Goal: Task Accomplishment & Management: Manage account settings

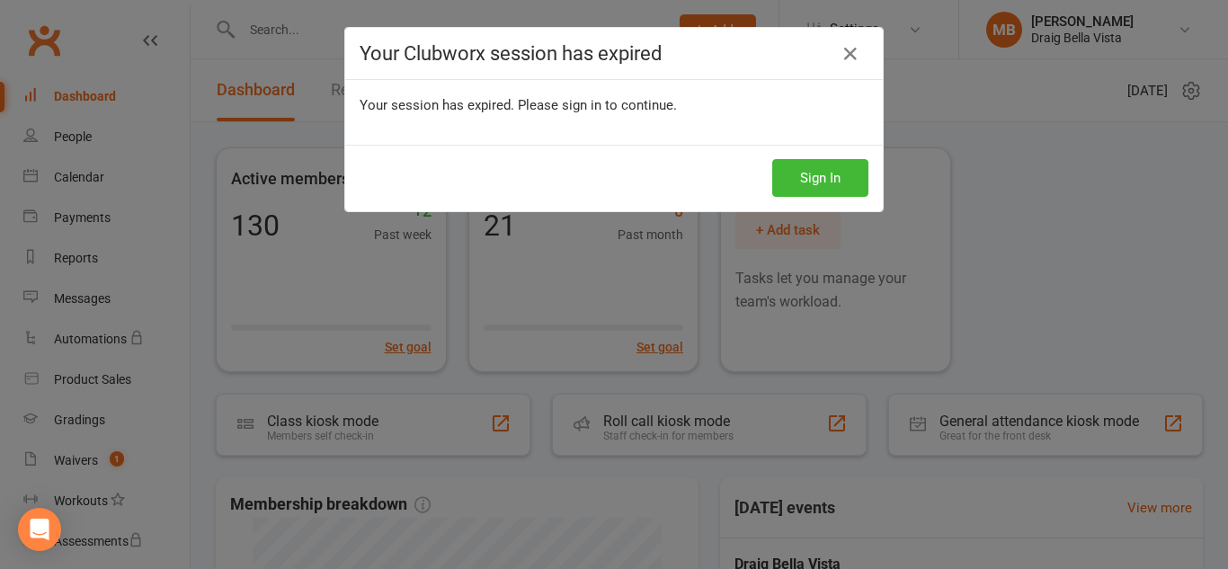
scroll to position [4, 0]
click at [843, 59] on icon at bounding box center [851, 54] width 22 height 22
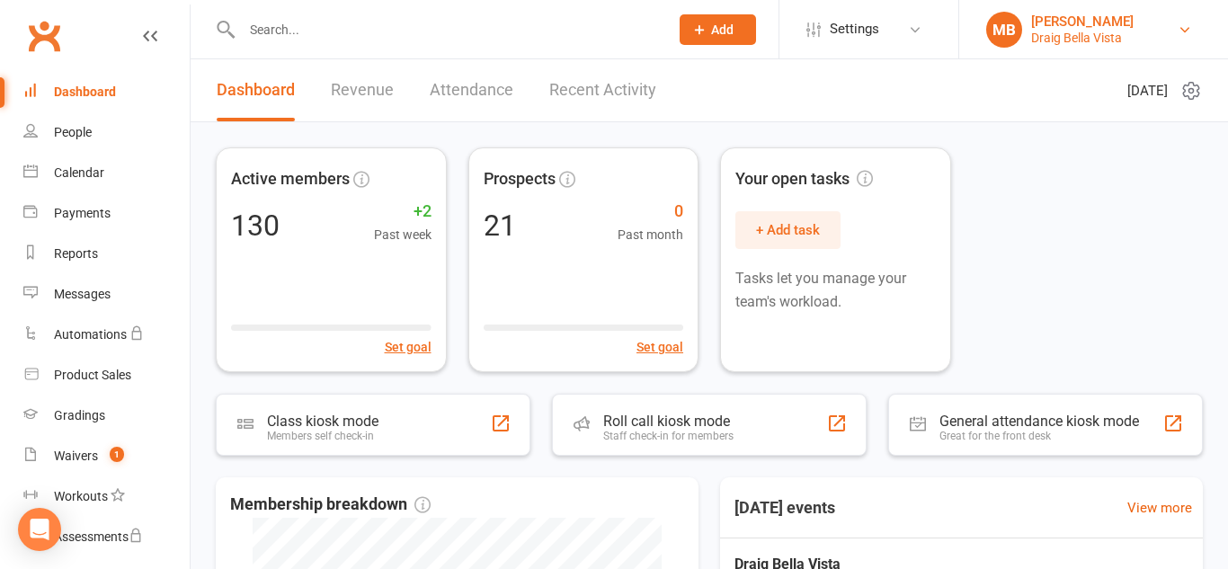
click at [1132, 16] on link "MB [PERSON_NAME] Draig Bella Vista" at bounding box center [1093, 30] width 215 height 36
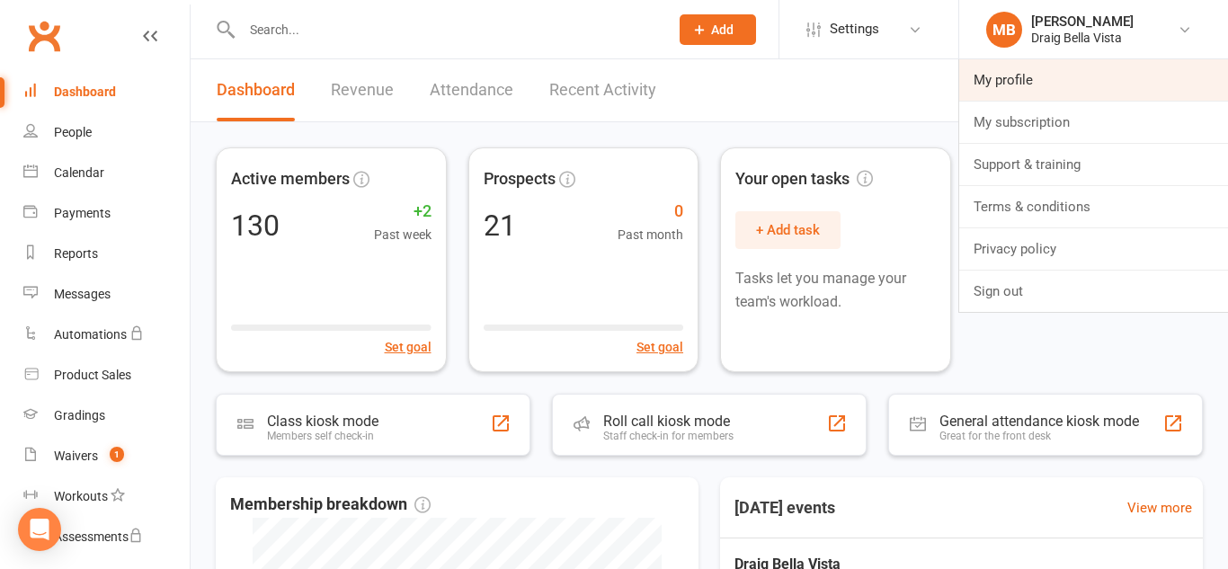
click at [1067, 85] on link "My profile" at bounding box center [1093, 79] width 269 height 41
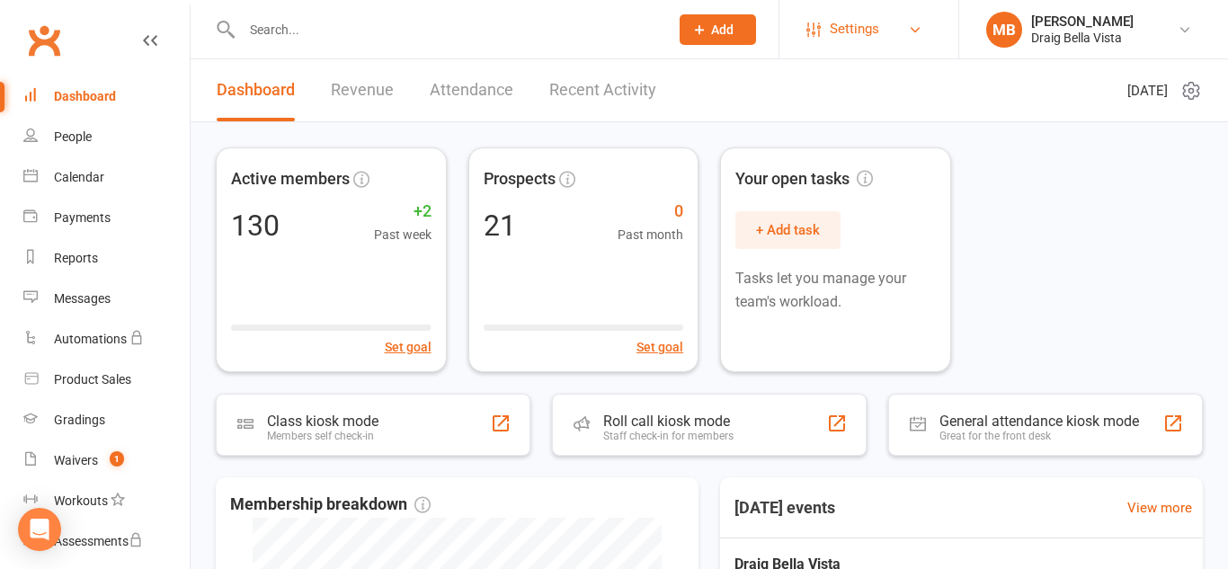
click at [896, 22] on link "Settings" at bounding box center [868, 29] width 125 height 40
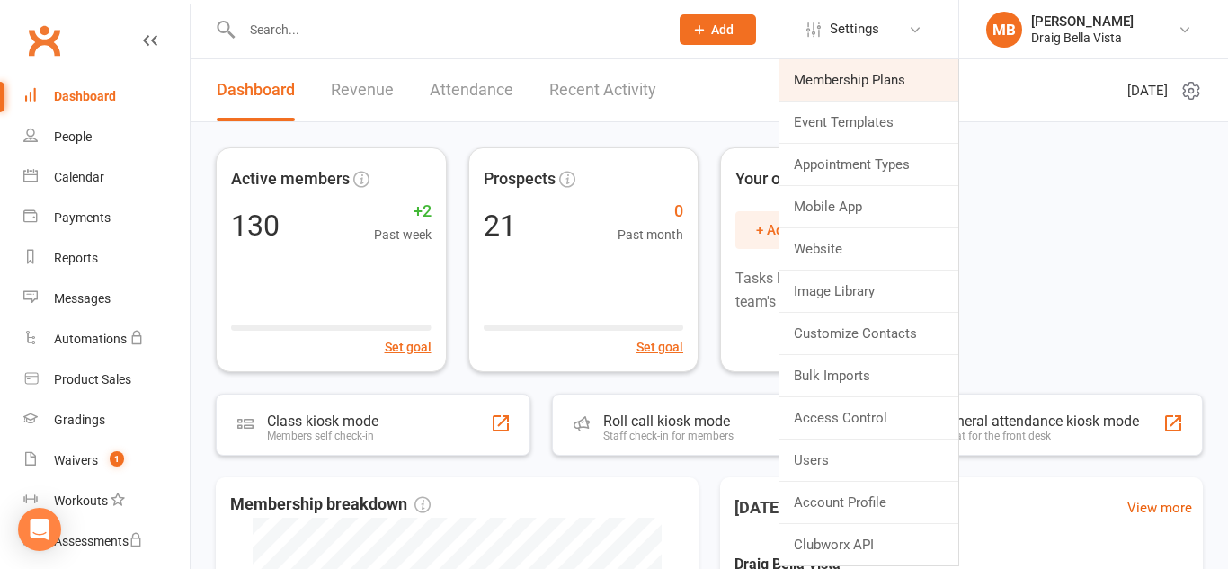
click at [879, 70] on link "Membership Plans" at bounding box center [868, 79] width 179 height 41
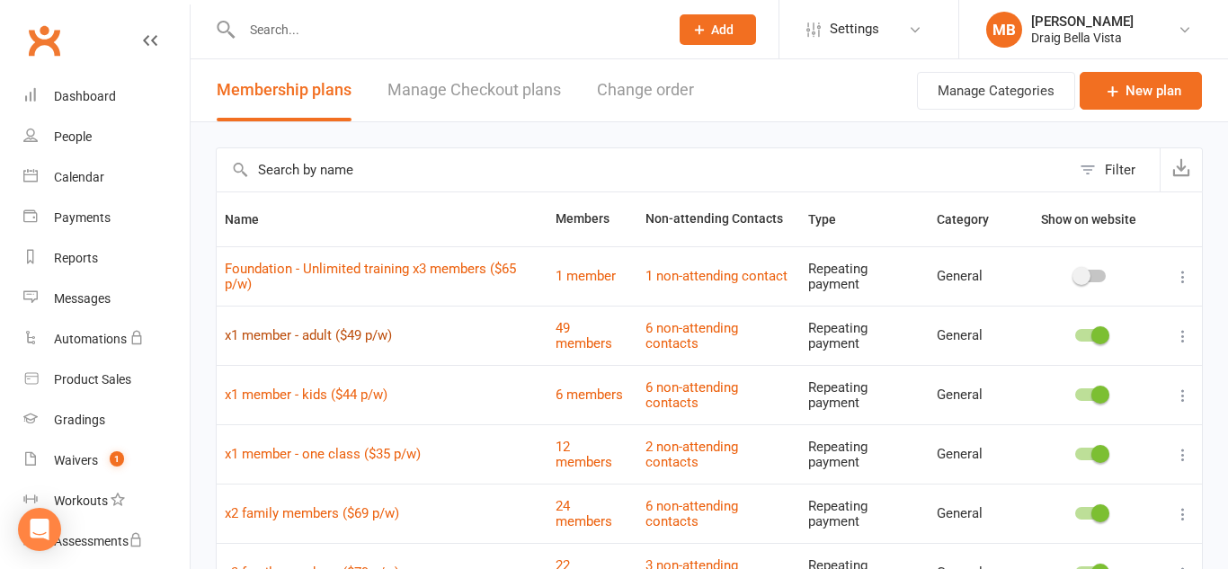
click at [325, 337] on link "x1 member - adult ($49 p/w)" at bounding box center [308, 335] width 167 height 16
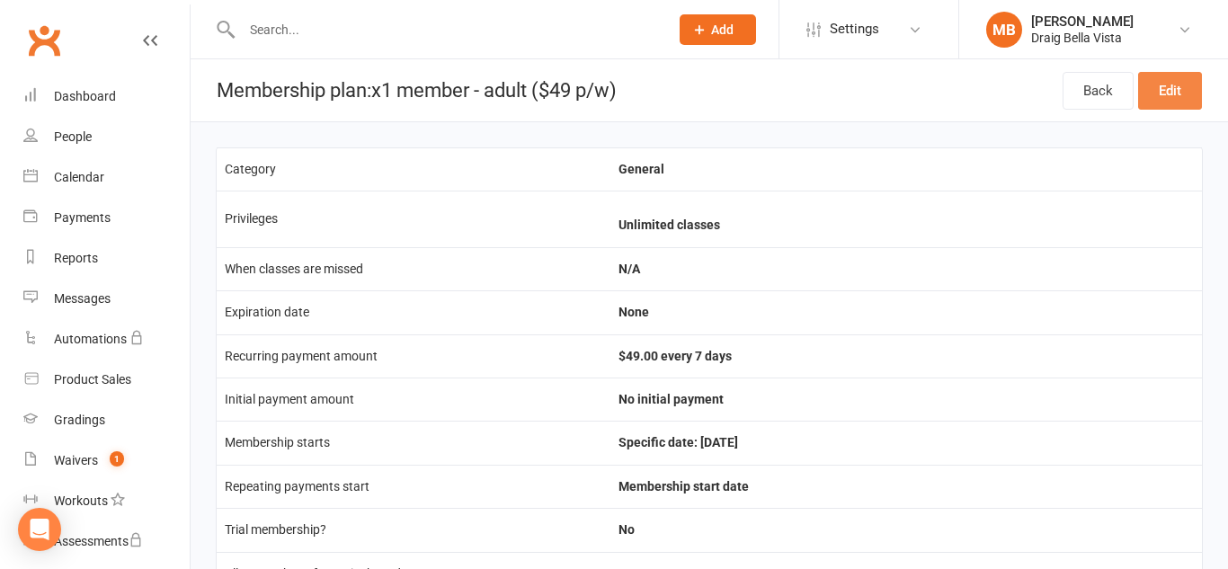
click at [1161, 89] on link "Edit" at bounding box center [1170, 91] width 64 height 38
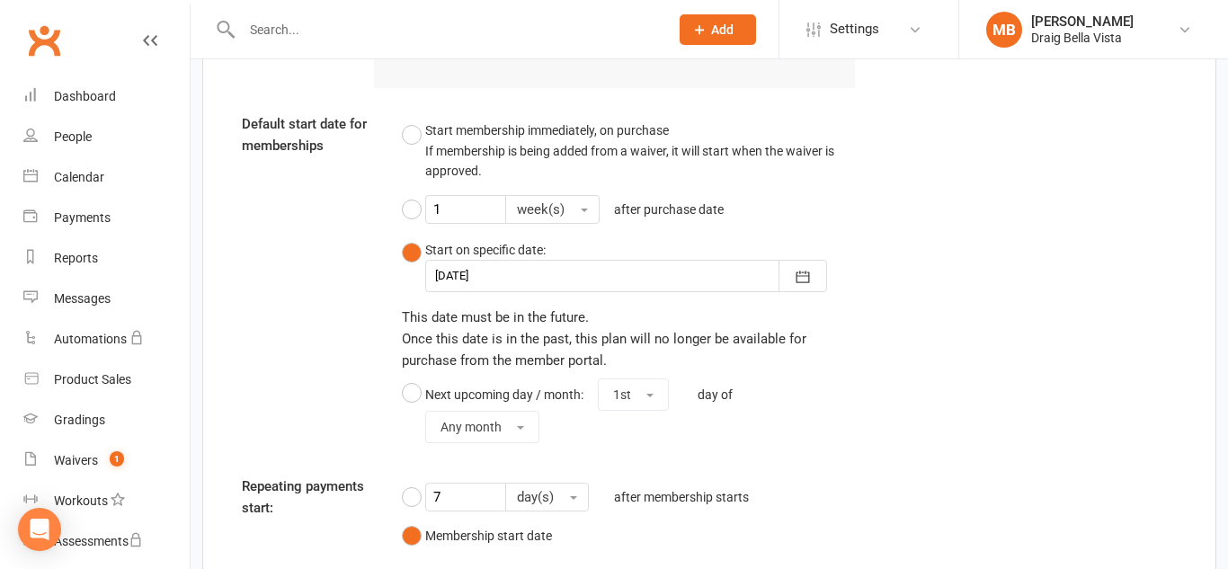
scroll to position [1903, 0]
click at [802, 280] on icon "button" at bounding box center [803, 276] width 18 height 18
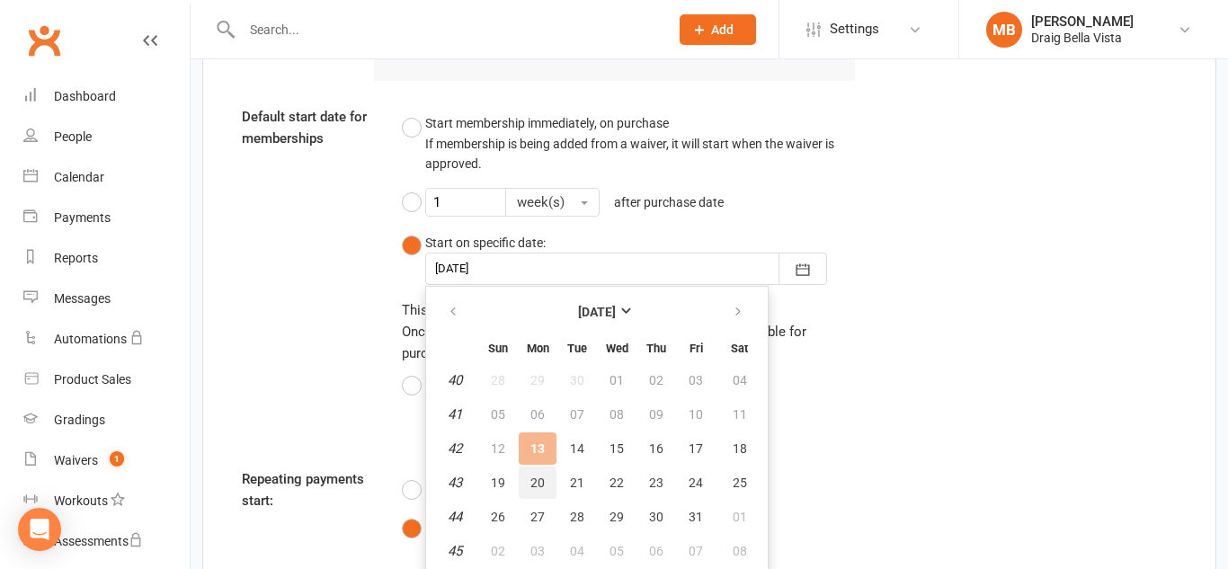
click at [535, 476] on span "20" at bounding box center [537, 483] width 14 height 14
type input "[DATE]"
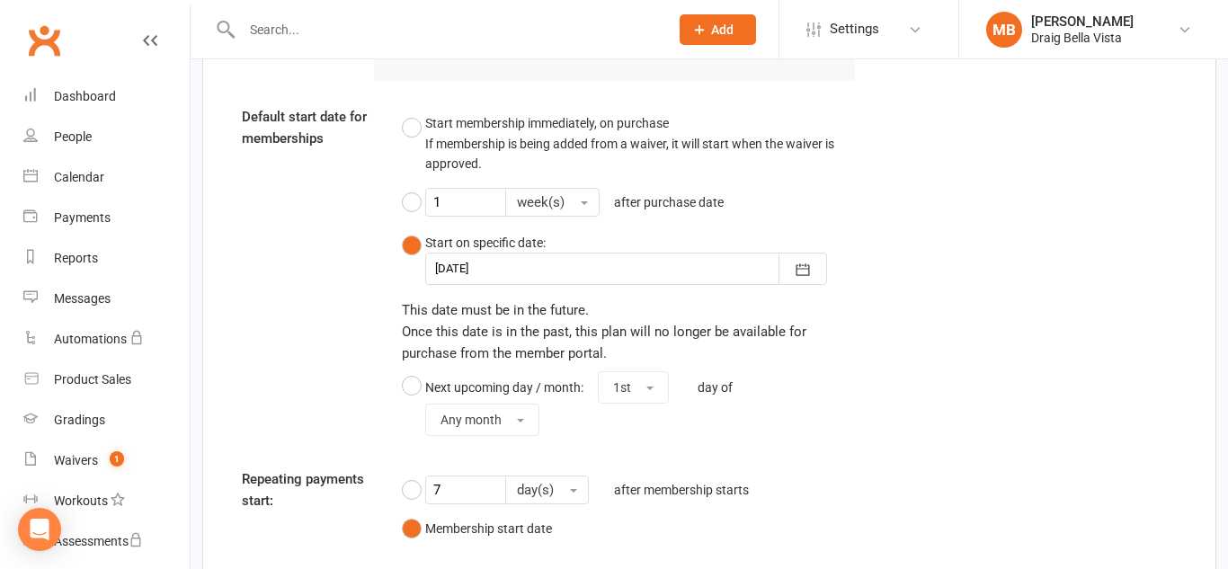
scroll to position [2070, 0]
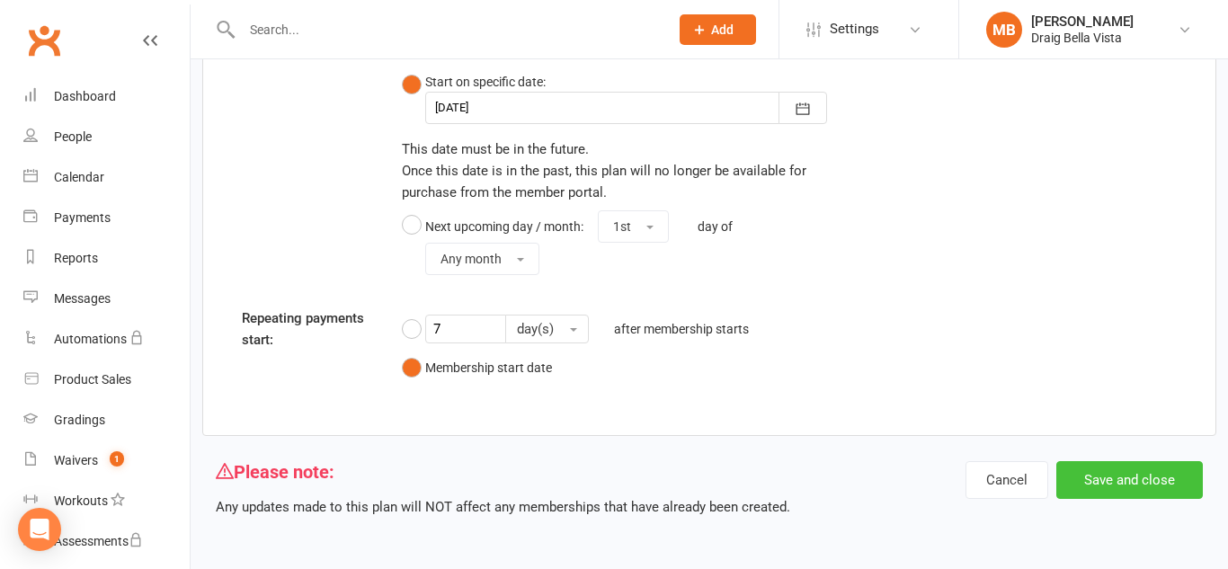
click at [1097, 476] on button "Save and close" at bounding box center [1129, 480] width 147 height 38
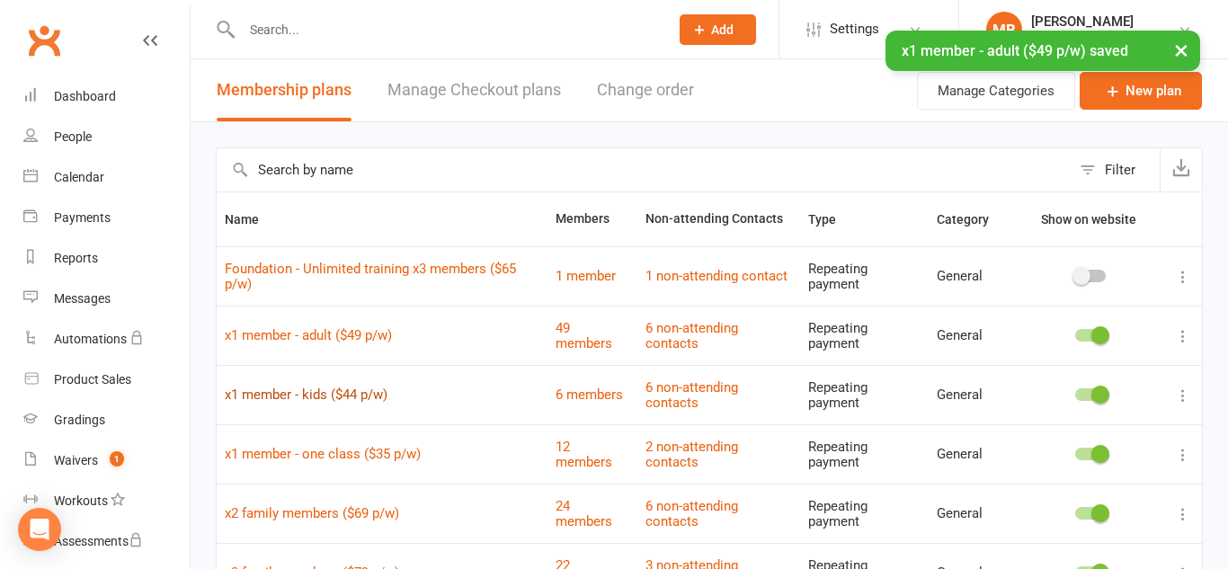
click at [369, 396] on link "x1 member - kids ($44 p/w)" at bounding box center [306, 395] width 163 height 16
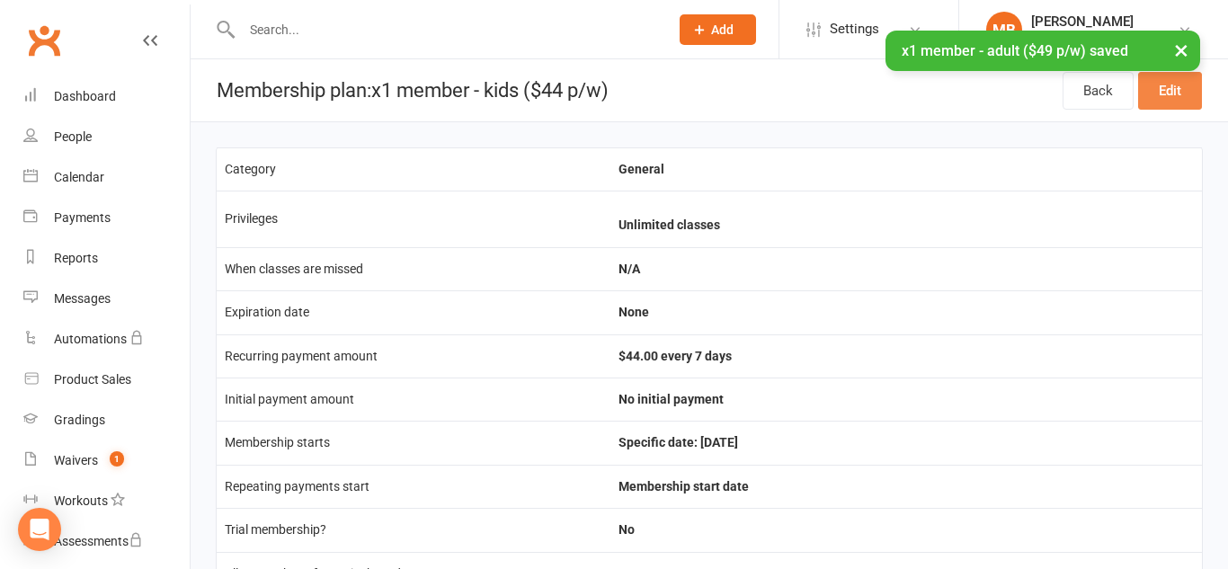
click at [1182, 83] on link "Edit" at bounding box center [1170, 91] width 64 height 38
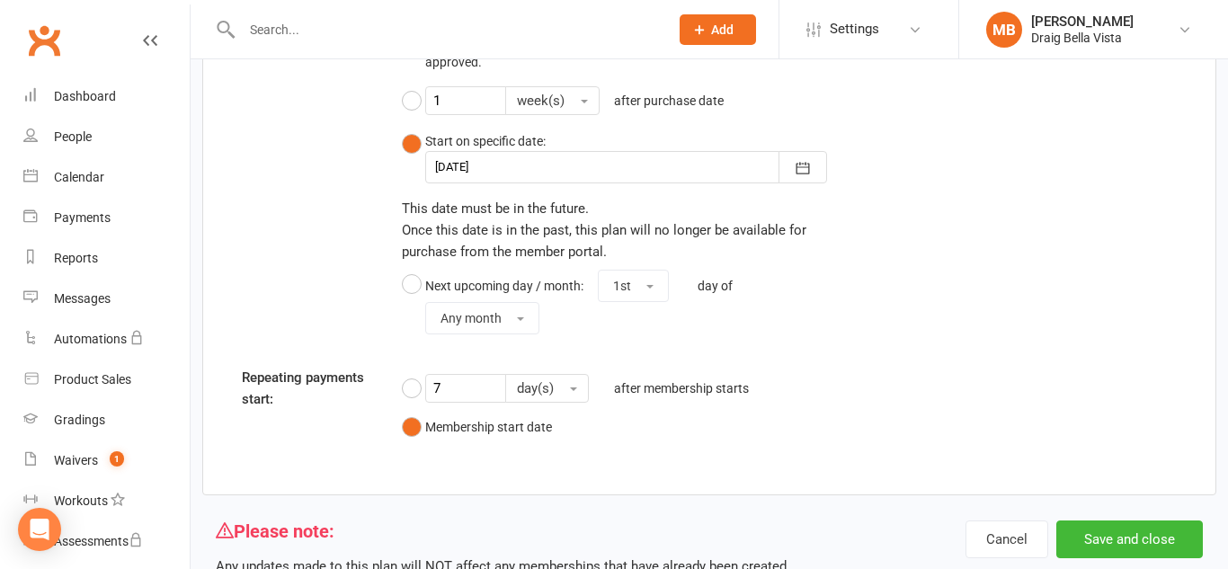
scroll to position [2013, 0]
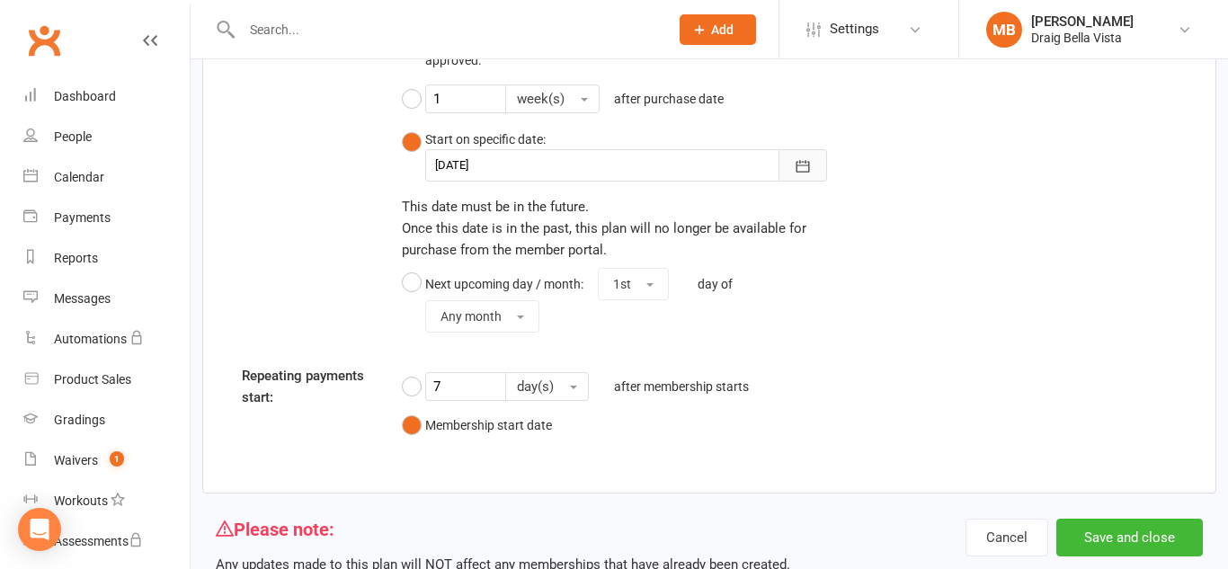
click at [806, 169] on icon "button" at bounding box center [803, 166] width 18 height 18
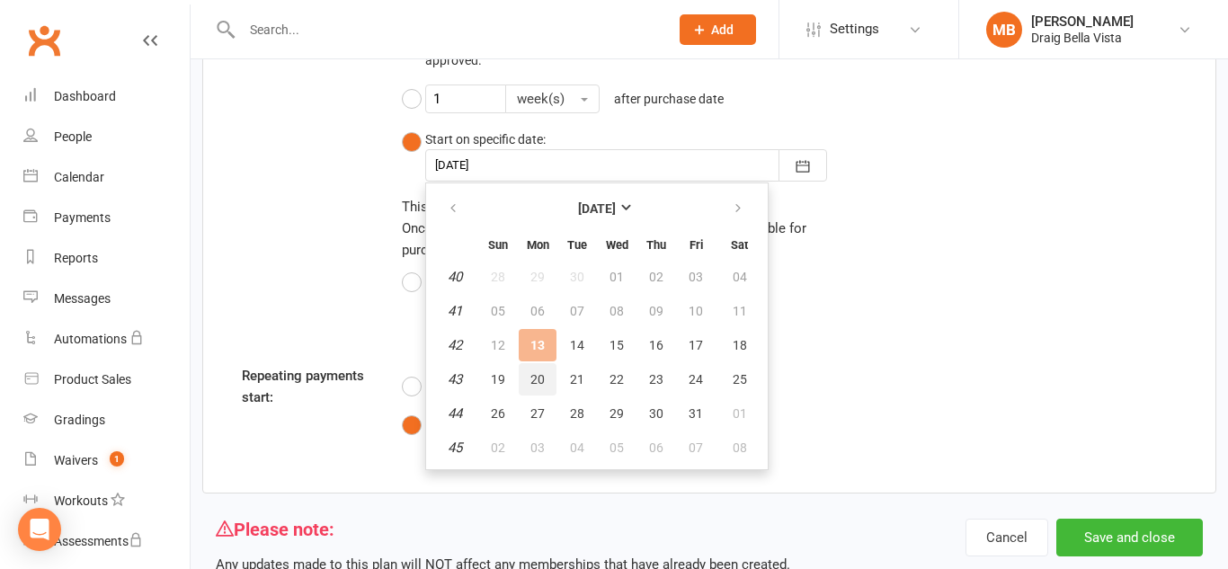
click at [536, 381] on span "20" at bounding box center [537, 379] width 14 height 14
type input "[DATE]"
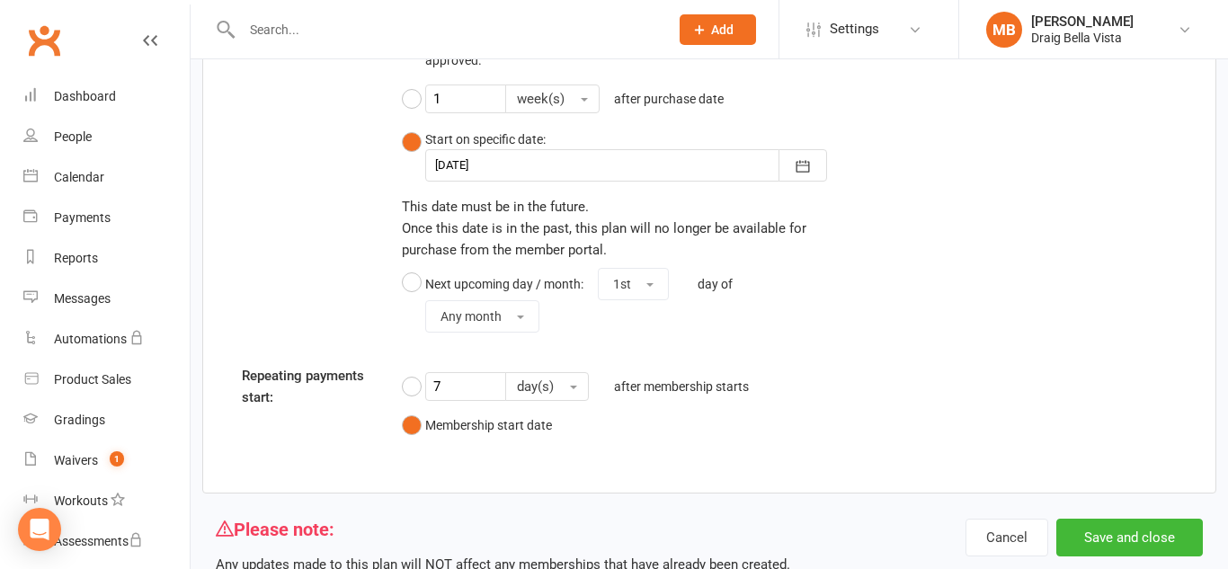
scroll to position [2070, 0]
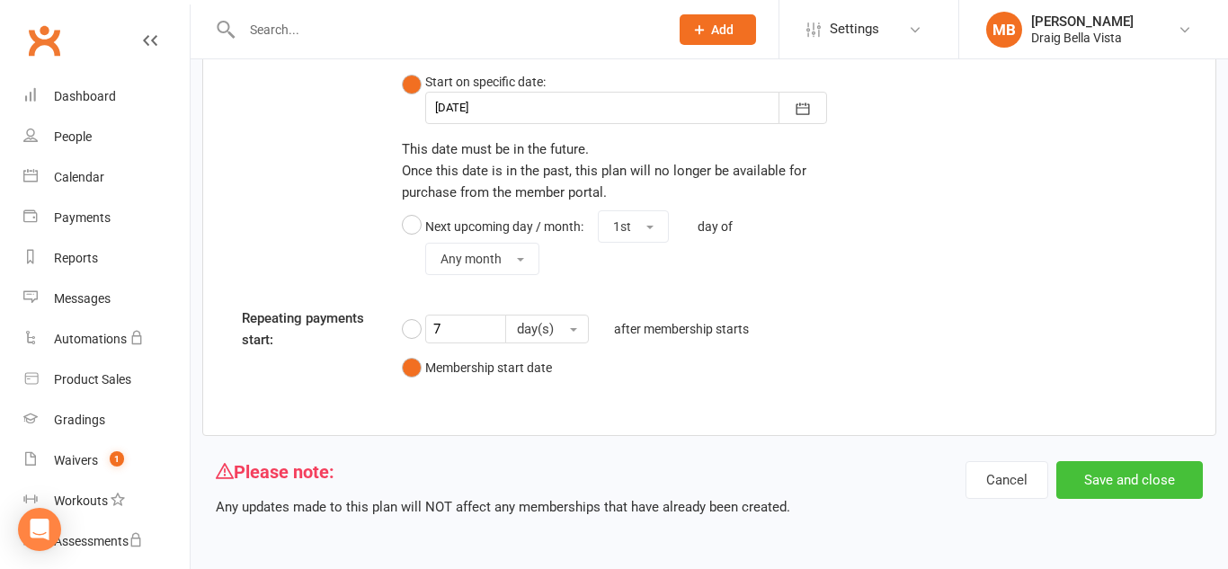
click at [1172, 487] on button "Save and close" at bounding box center [1129, 480] width 147 height 38
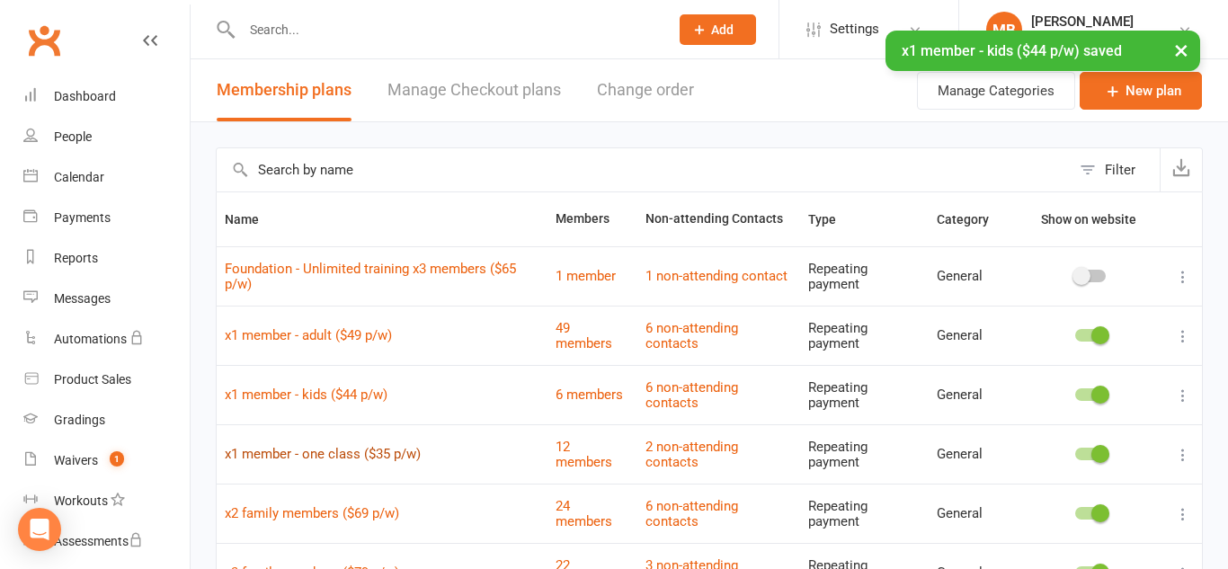
click at [376, 451] on link "x1 member - one class ($35 p/w)" at bounding box center [323, 454] width 196 height 16
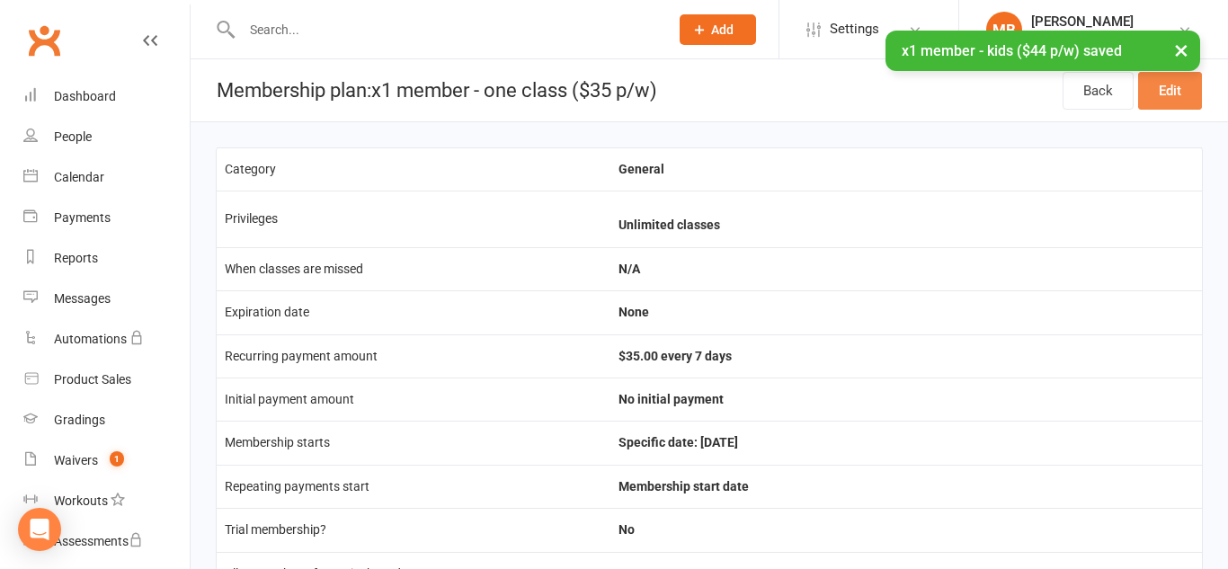
click at [1163, 93] on link "Edit" at bounding box center [1170, 91] width 64 height 38
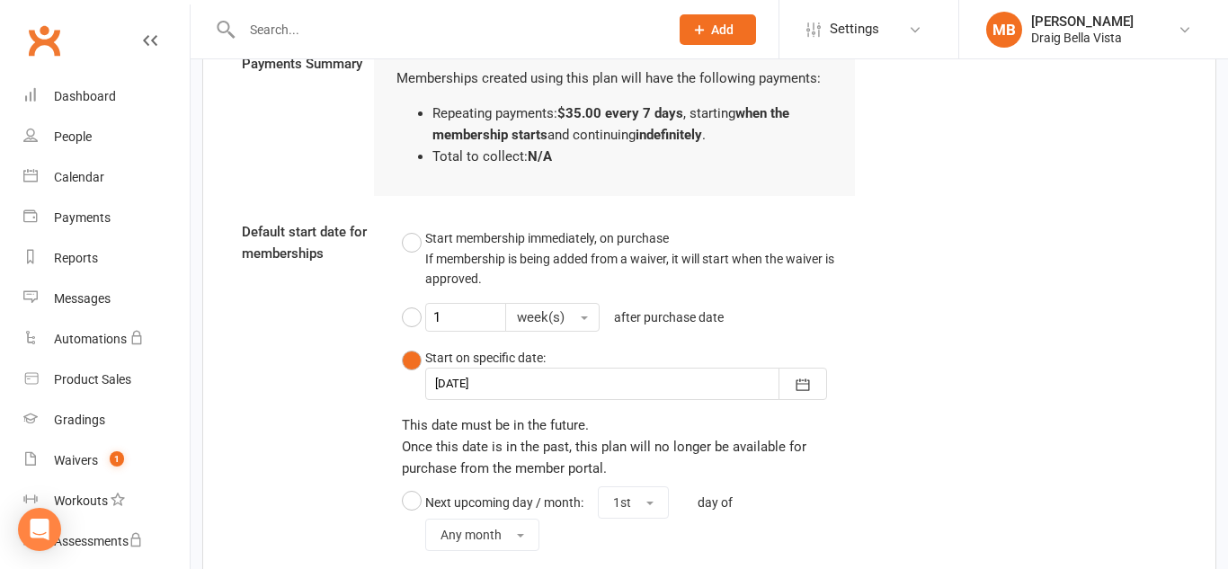
scroll to position [1798, 0]
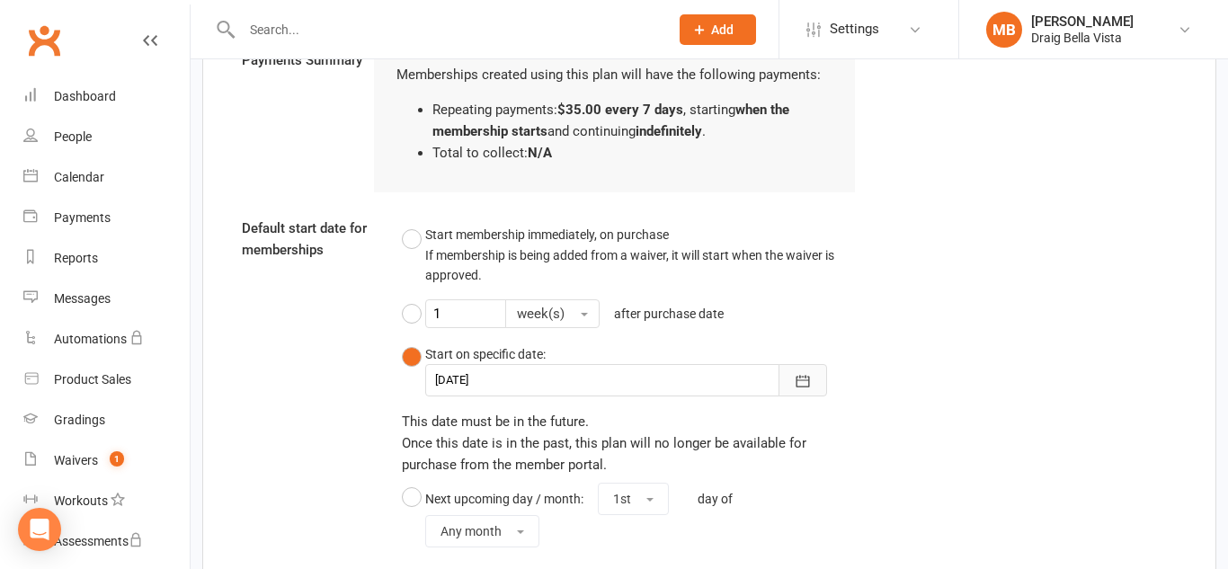
click at [811, 394] on button "button" at bounding box center [803, 380] width 49 height 32
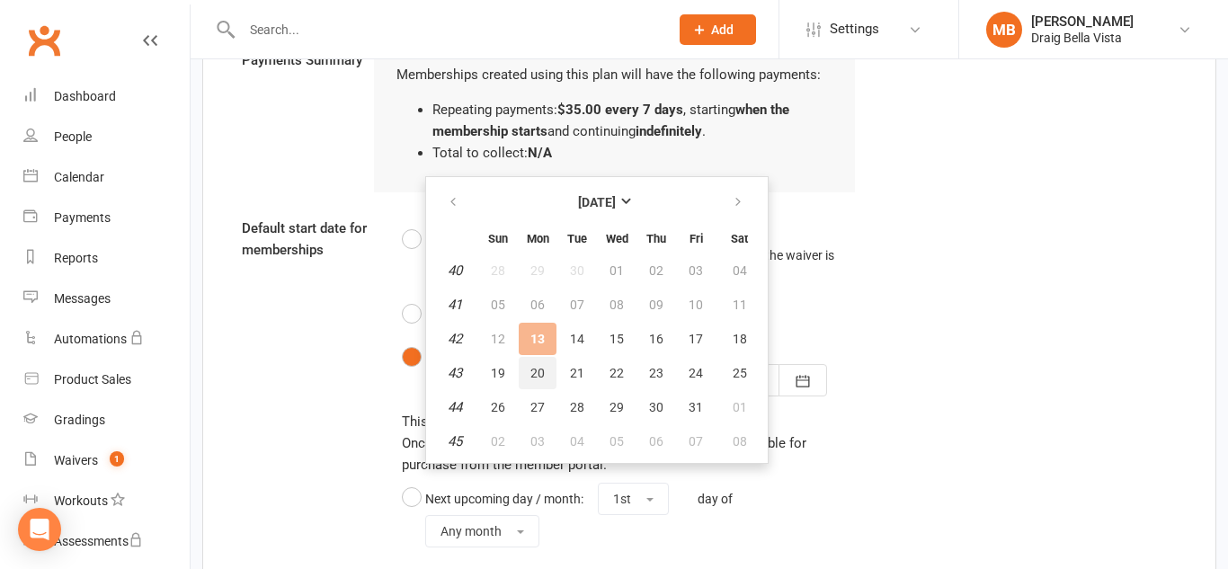
click at [538, 375] on span "20" at bounding box center [537, 373] width 14 height 14
type input "[DATE]"
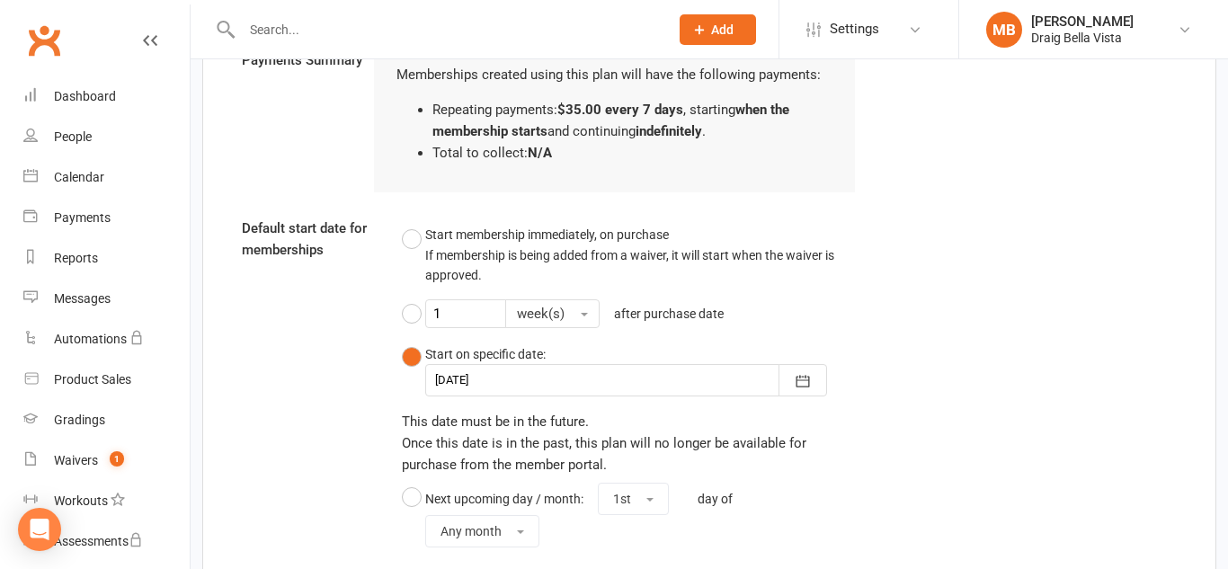
scroll to position [2070, 0]
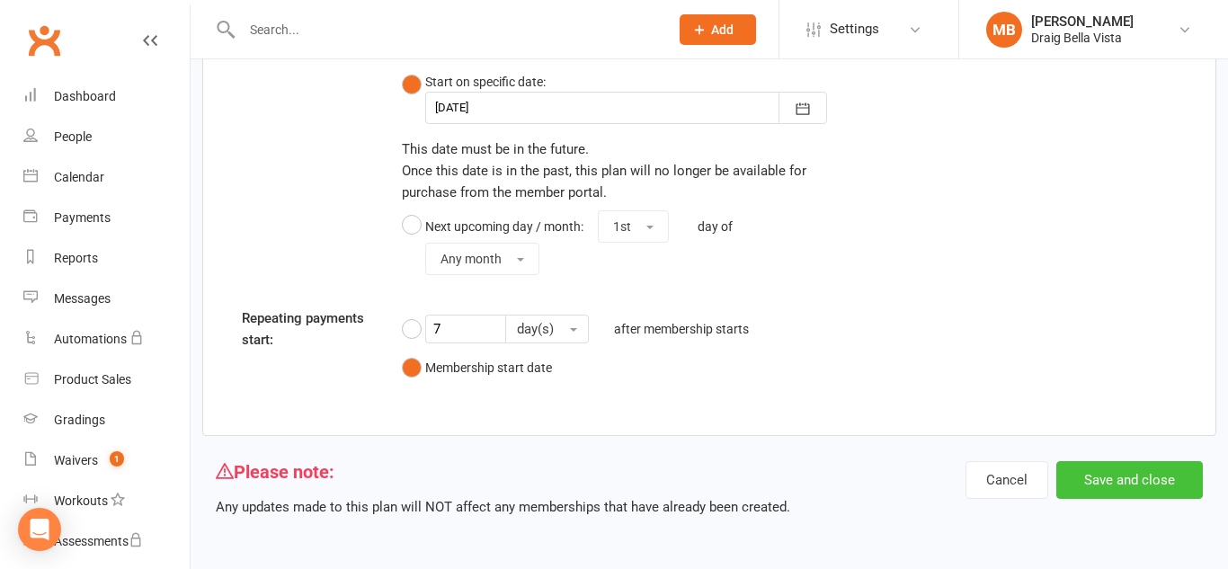
click at [1127, 484] on button "Save and close" at bounding box center [1129, 480] width 147 height 38
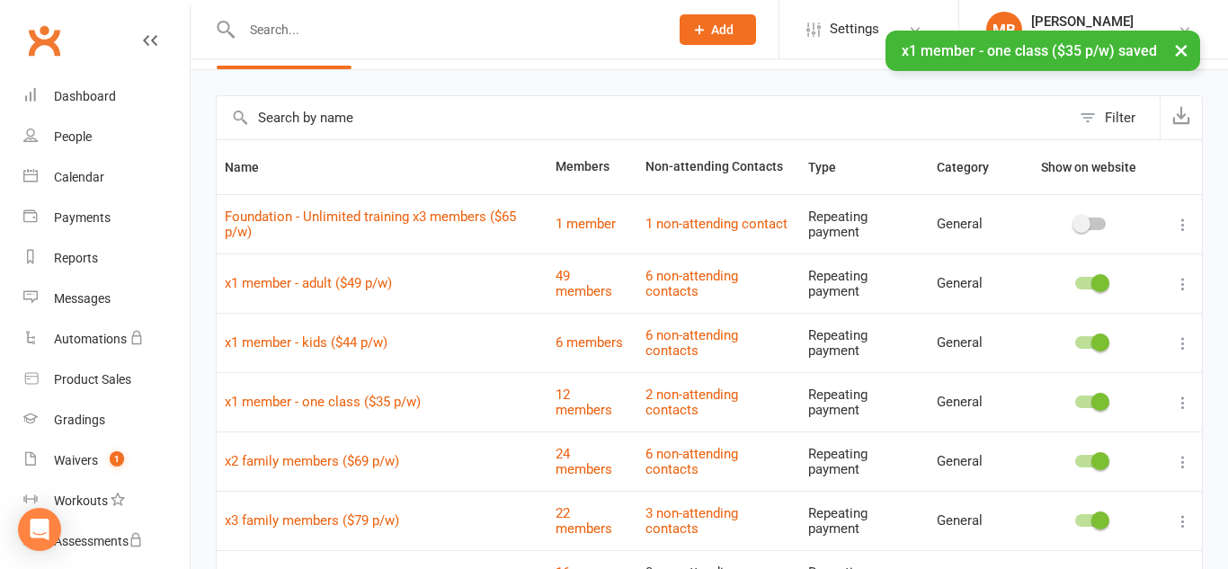
scroll to position [54, 0]
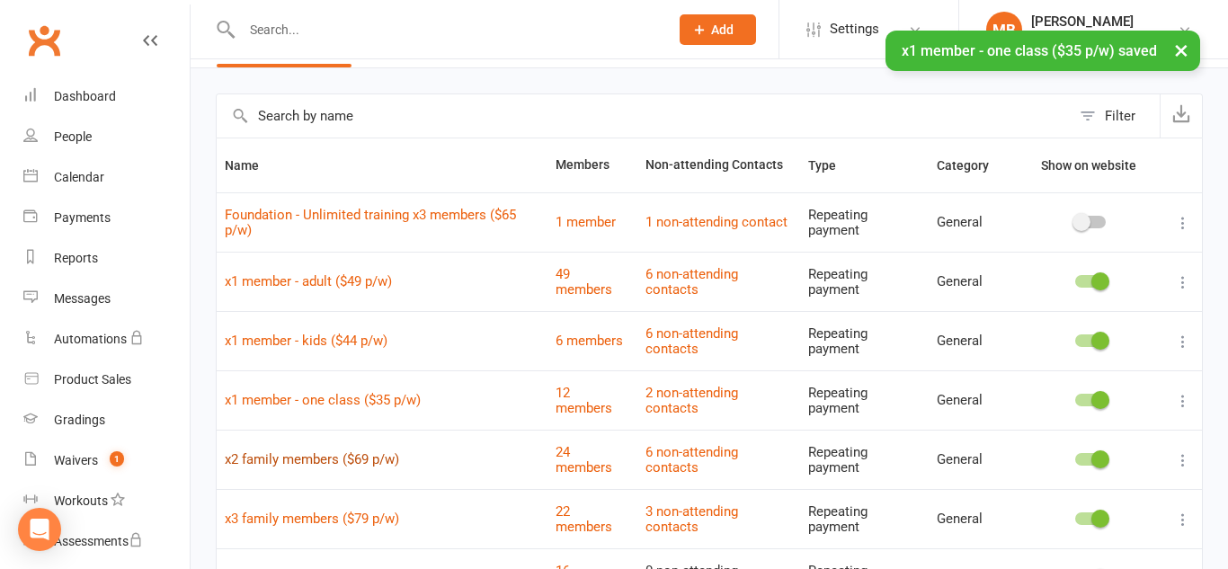
click at [347, 456] on link "x2 family members ($69 p/w)" at bounding box center [312, 459] width 174 height 16
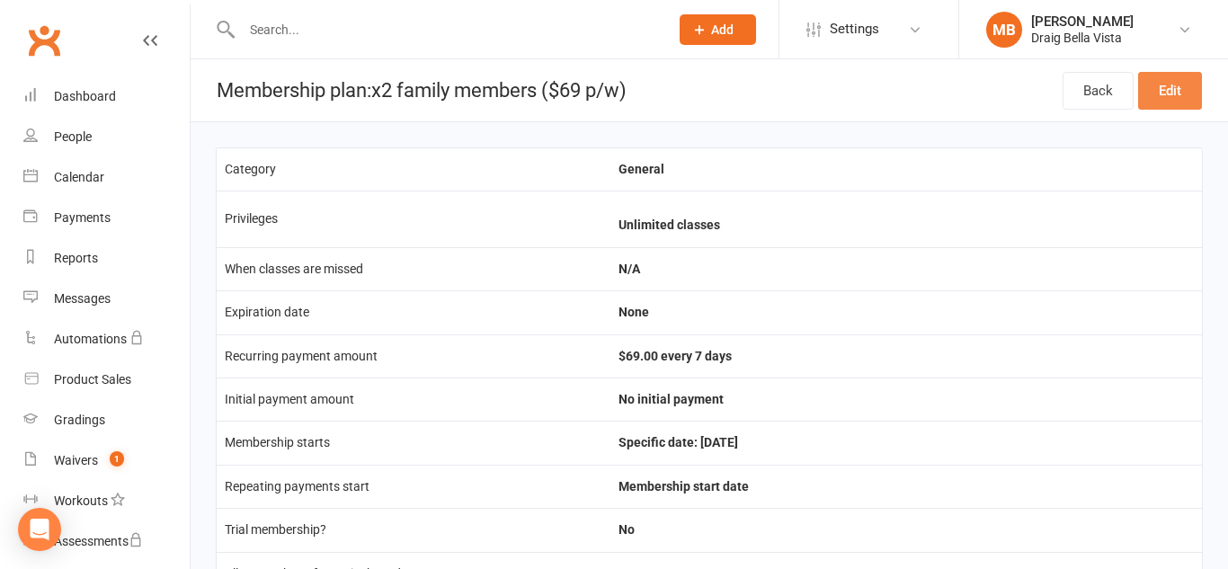
click at [1187, 87] on link "Edit" at bounding box center [1170, 91] width 64 height 38
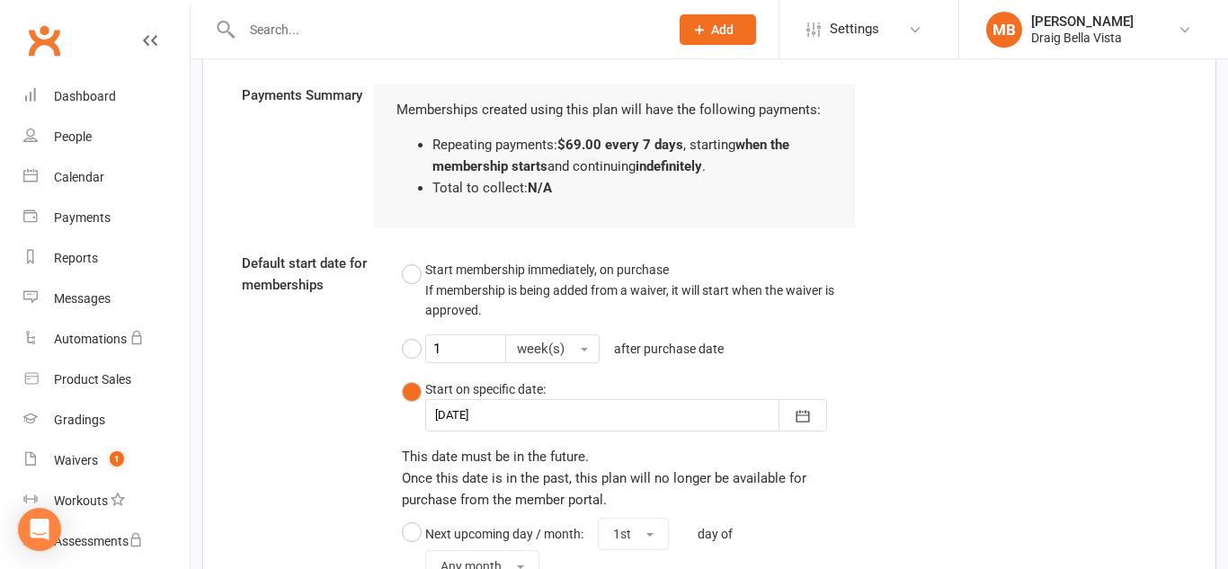
scroll to position [1769, 0]
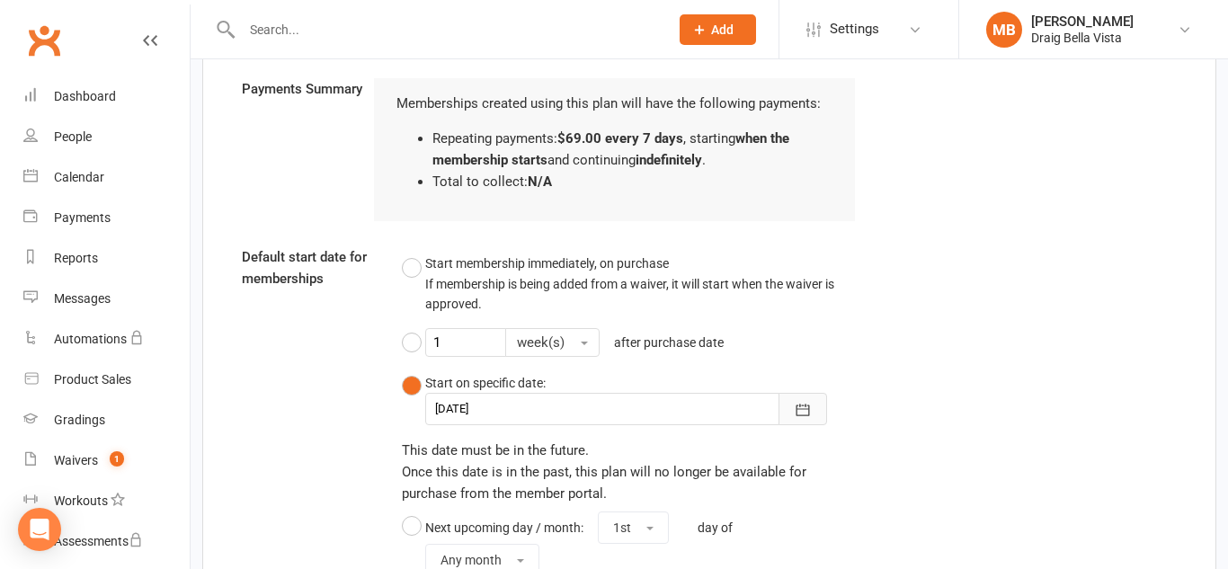
click at [802, 413] on icon "button" at bounding box center [803, 410] width 18 height 18
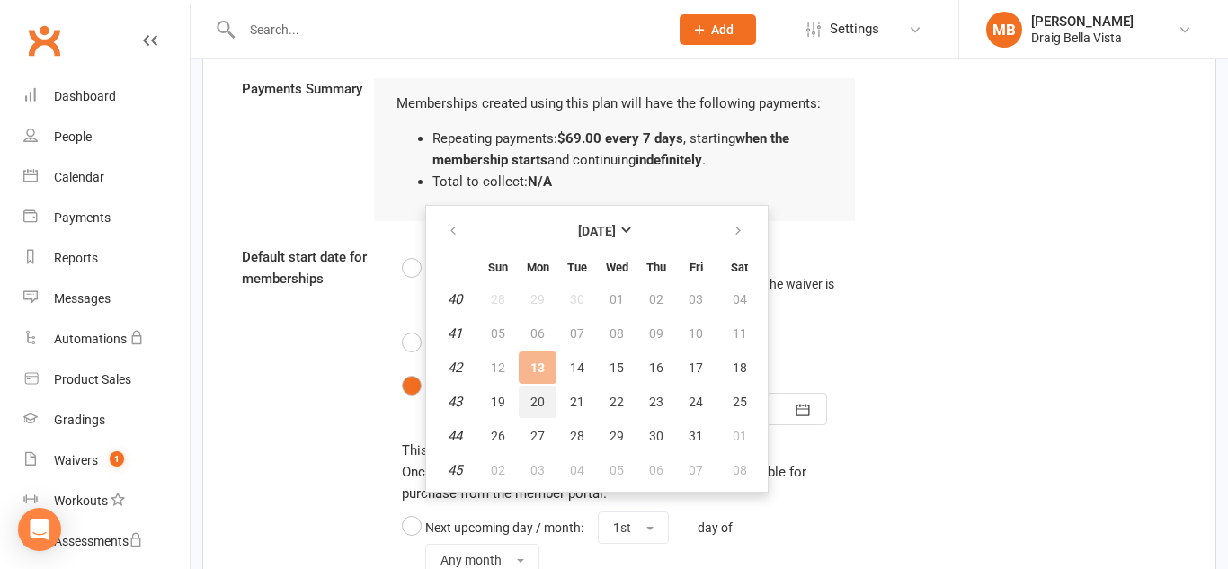
click at [545, 398] on button "20" at bounding box center [538, 402] width 38 height 32
type input "[DATE]"
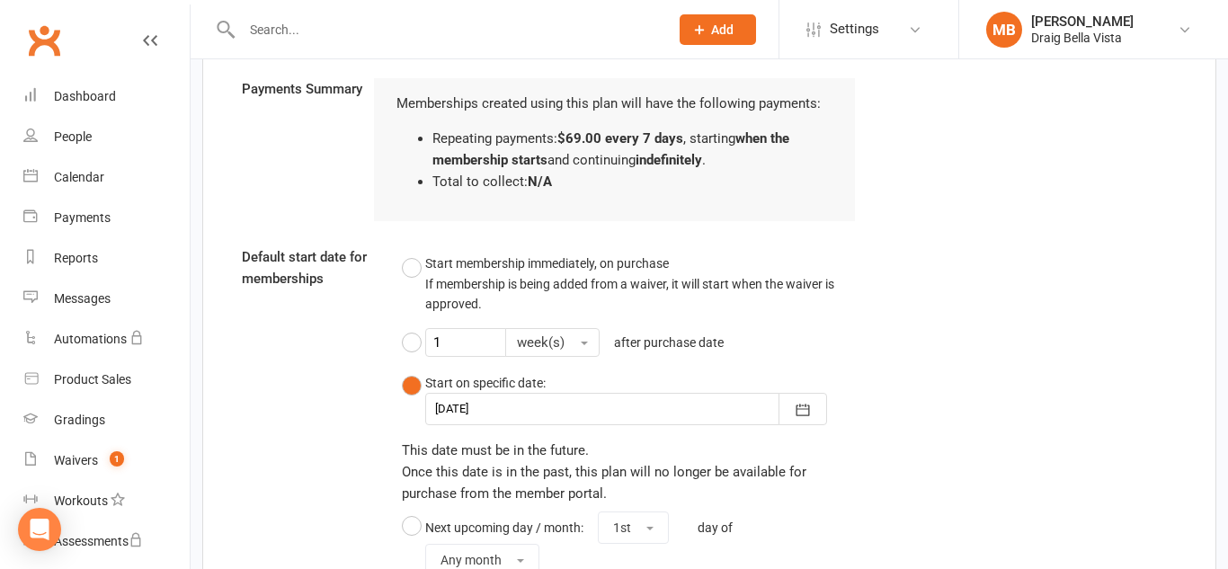
scroll to position [2070, 0]
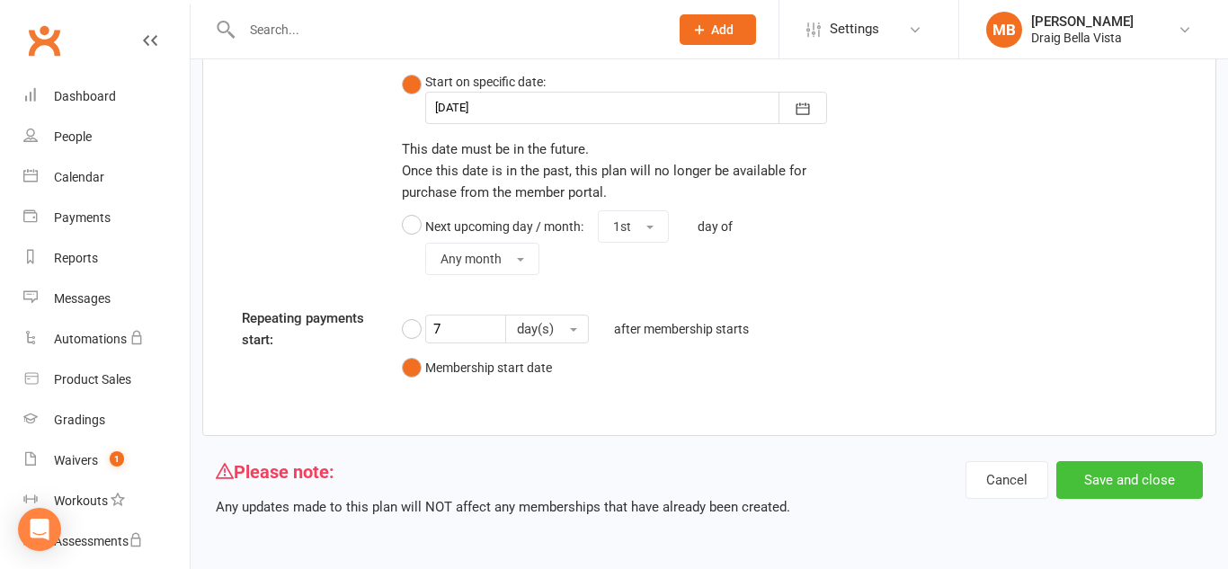
click at [1115, 486] on button "Save and close" at bounding box center [1129, 480] width 147 height 38
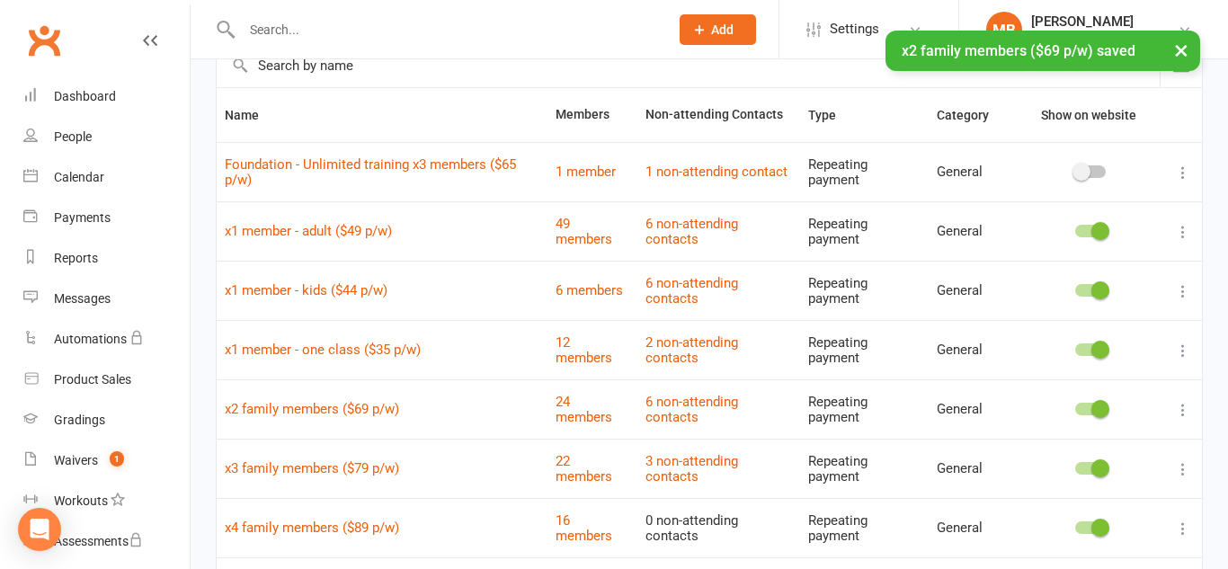
scroll to position [106, 0]
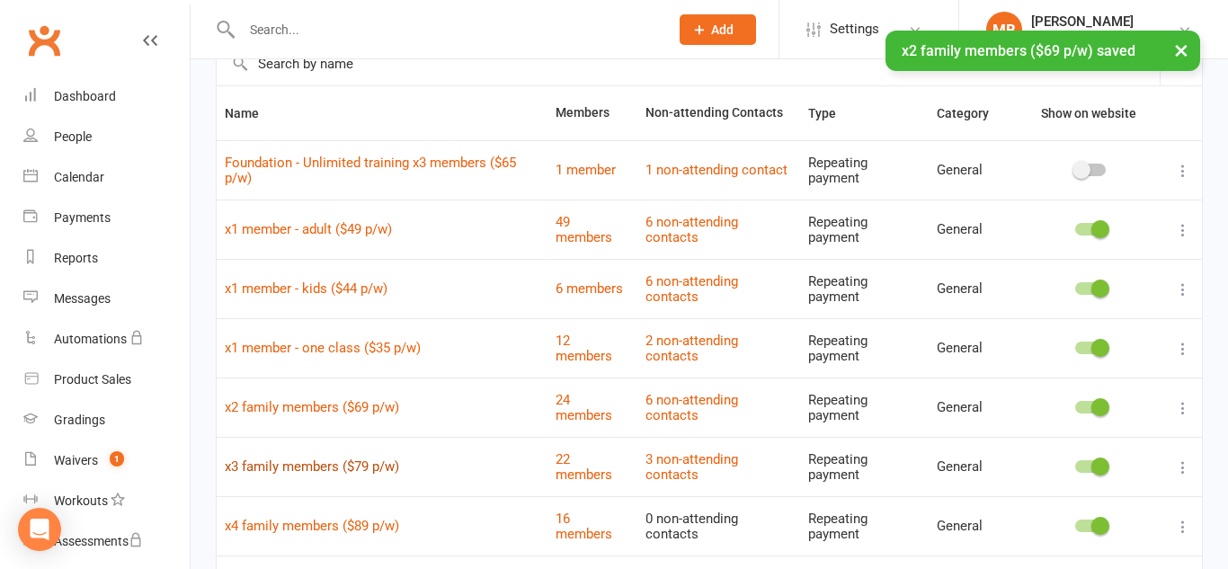
click at [387, 458] on link "x3 family members ($79 p/w)" at bounding box center [312, 466] width 174 height 16
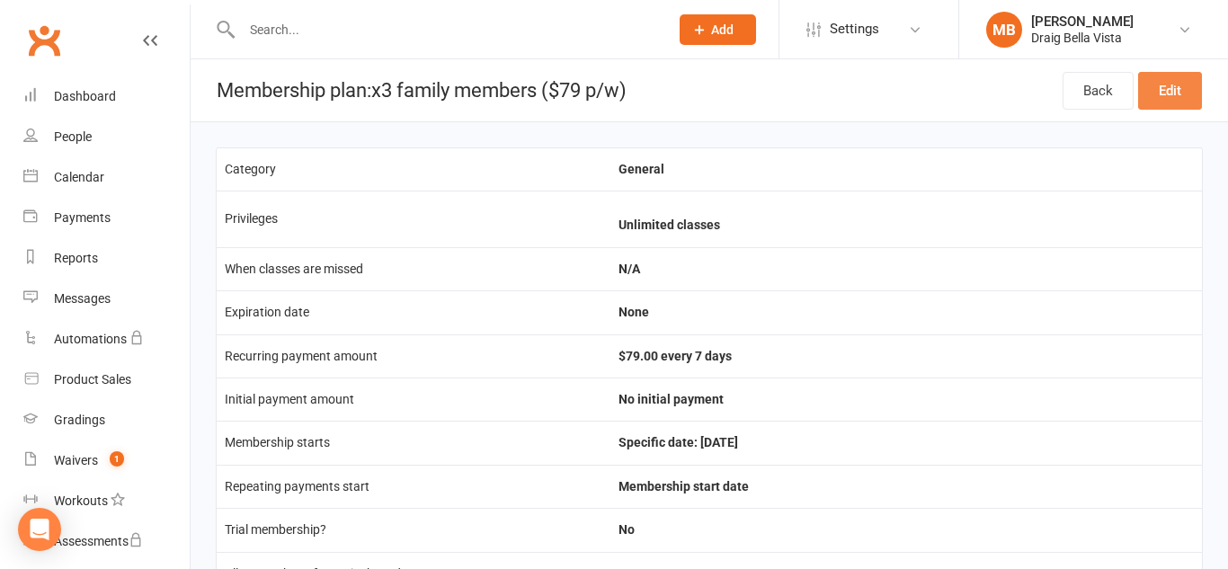
click at [1164, 106] on link "Edit" at bounding box center [1170, 91] width 64 height 38
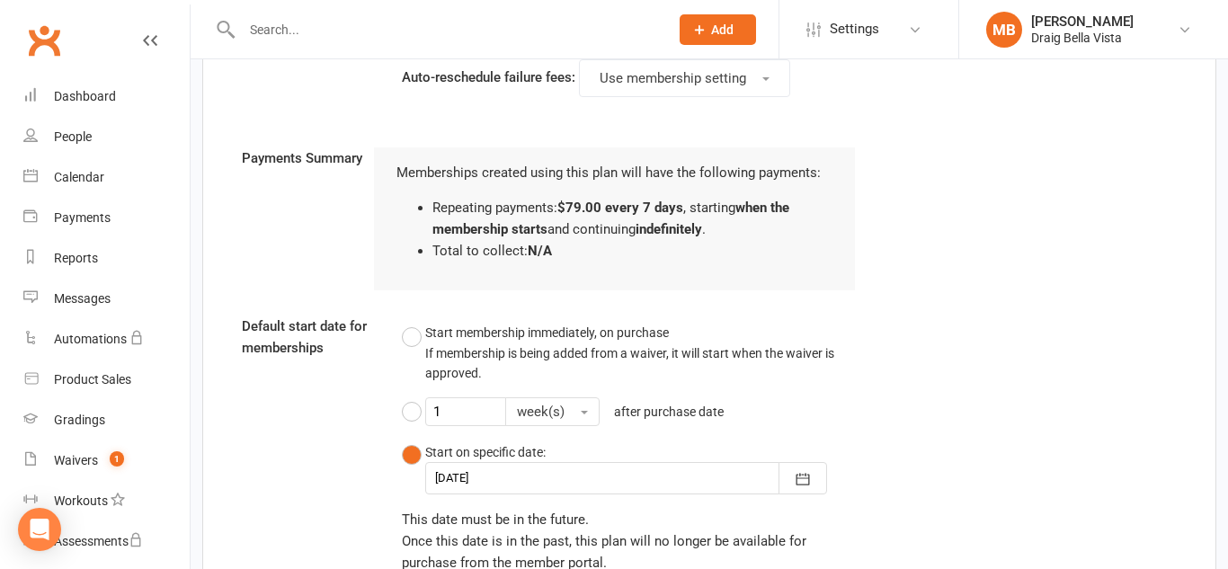
scroll to position [1707, 0]
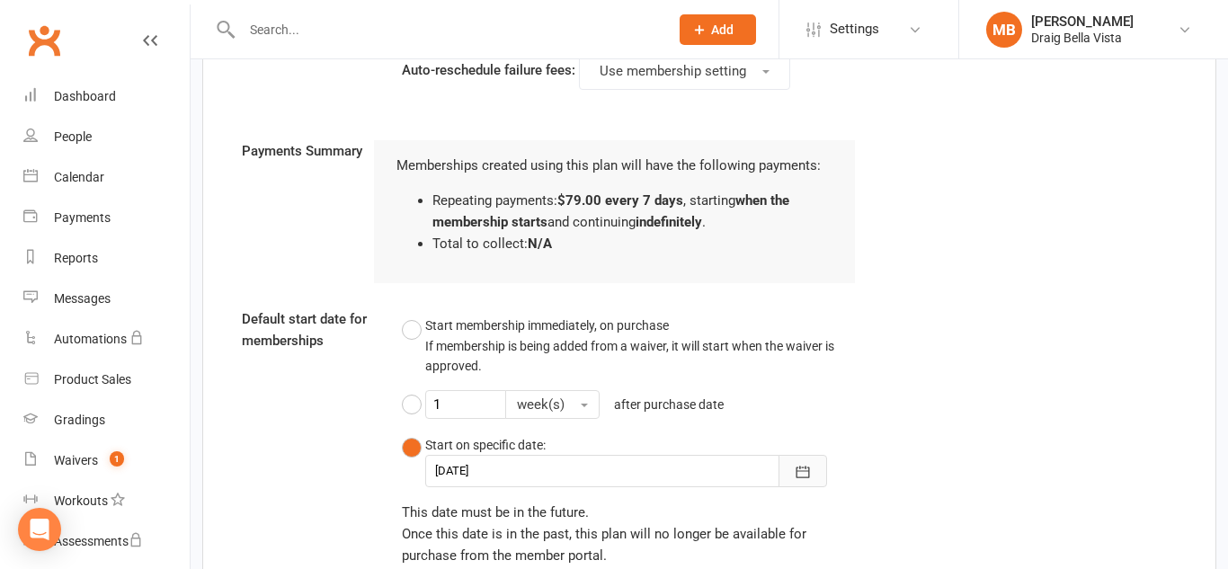
click at [799, 476] on icon "button" at bounding box center [803, 472] width 18 height 18
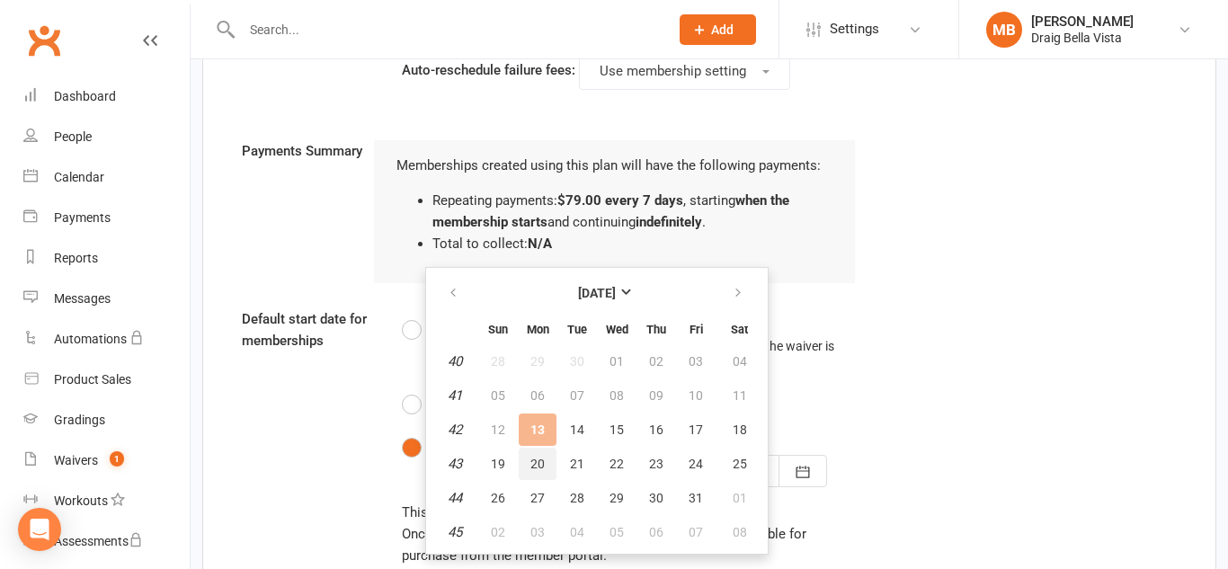
click at [533, 473] on button "20" at bounding box center [538, 464] width 38 height 32
type input "[DATE]"
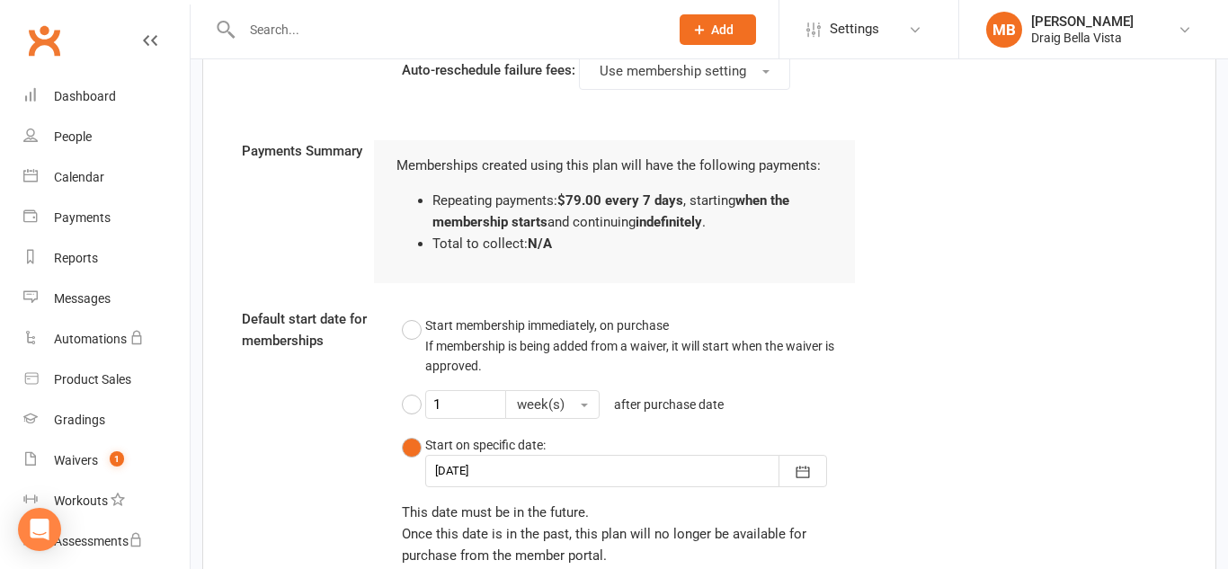
scroll to position [2070, 0]
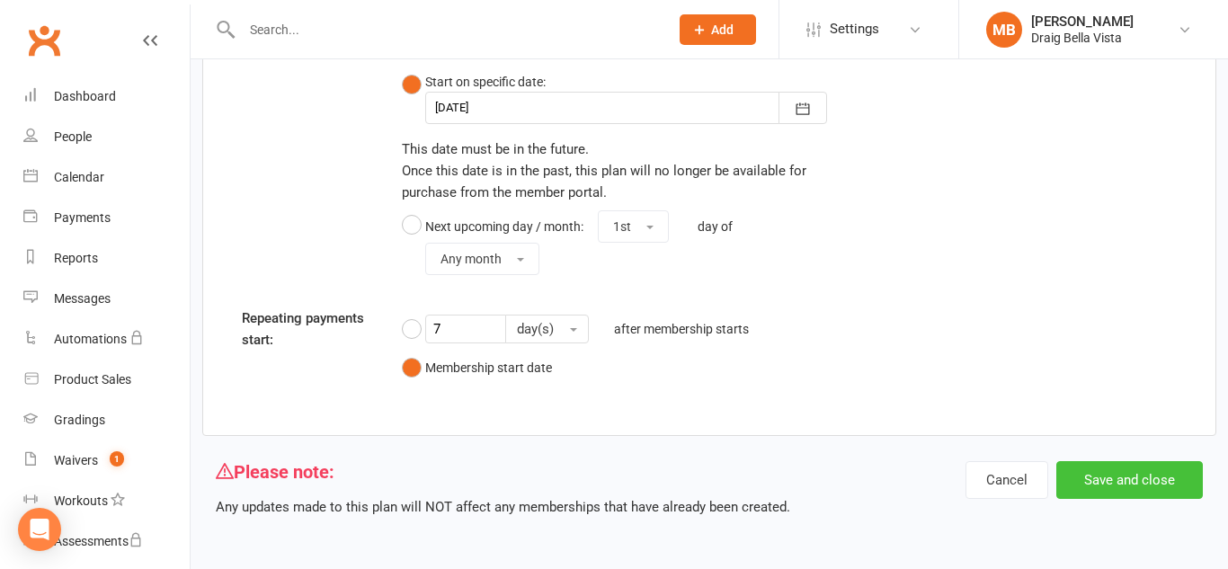
click at [1090, 486] on button "Save and close" at bounding box center [1129, 480] width 147 height 38
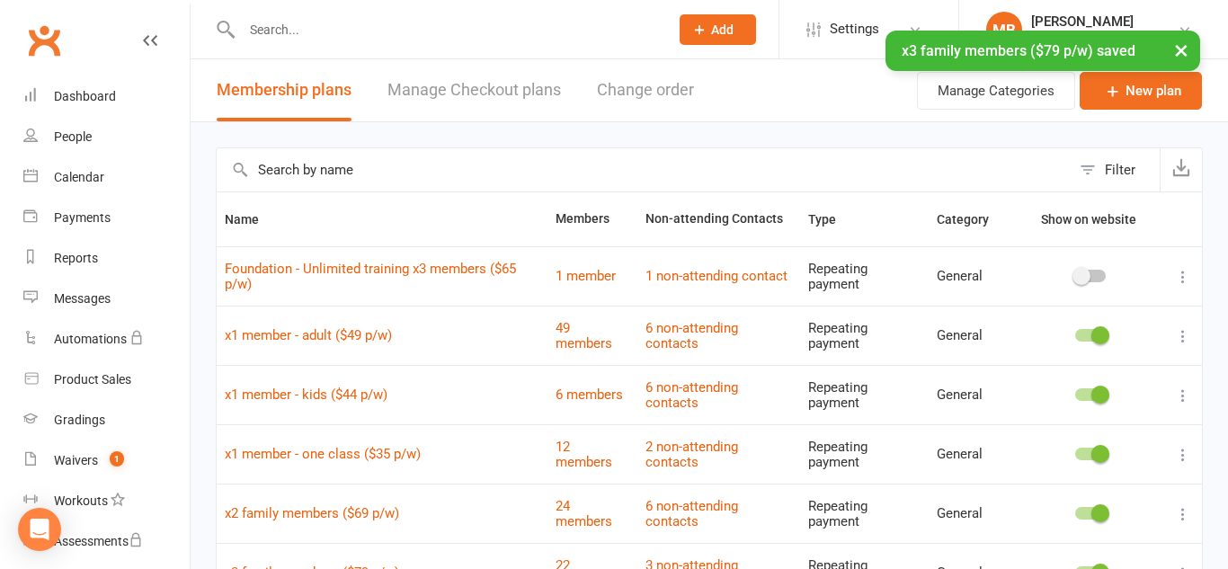
scroll to position [232, 0]
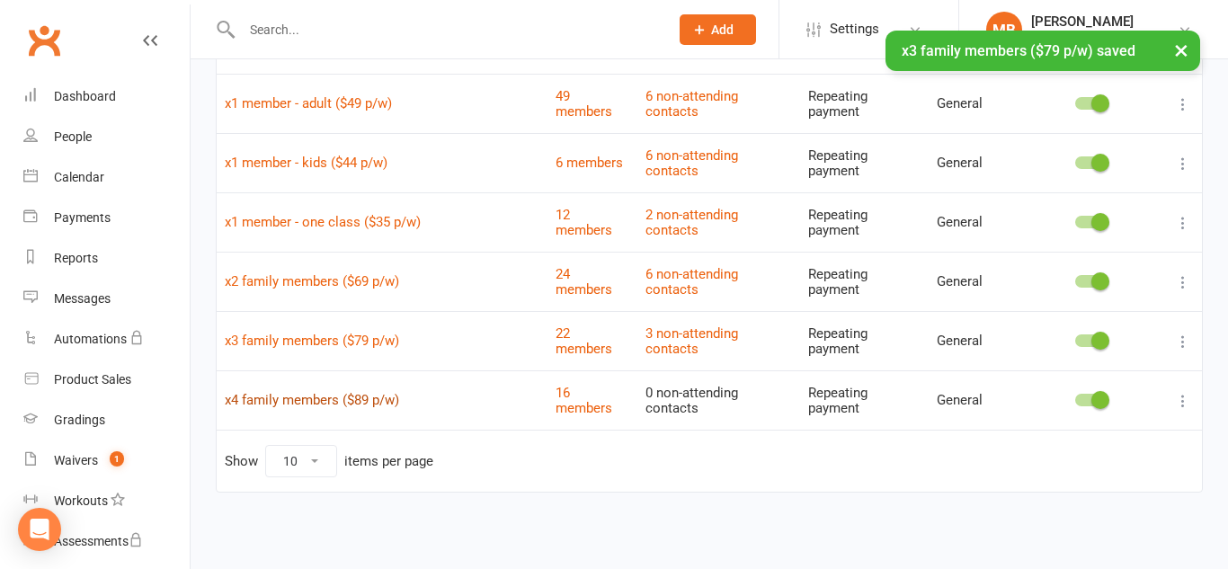
click at [390, 401] on link "x4 family members ($89 p/w)" at bounding box center [312, 400] width 174 height 16
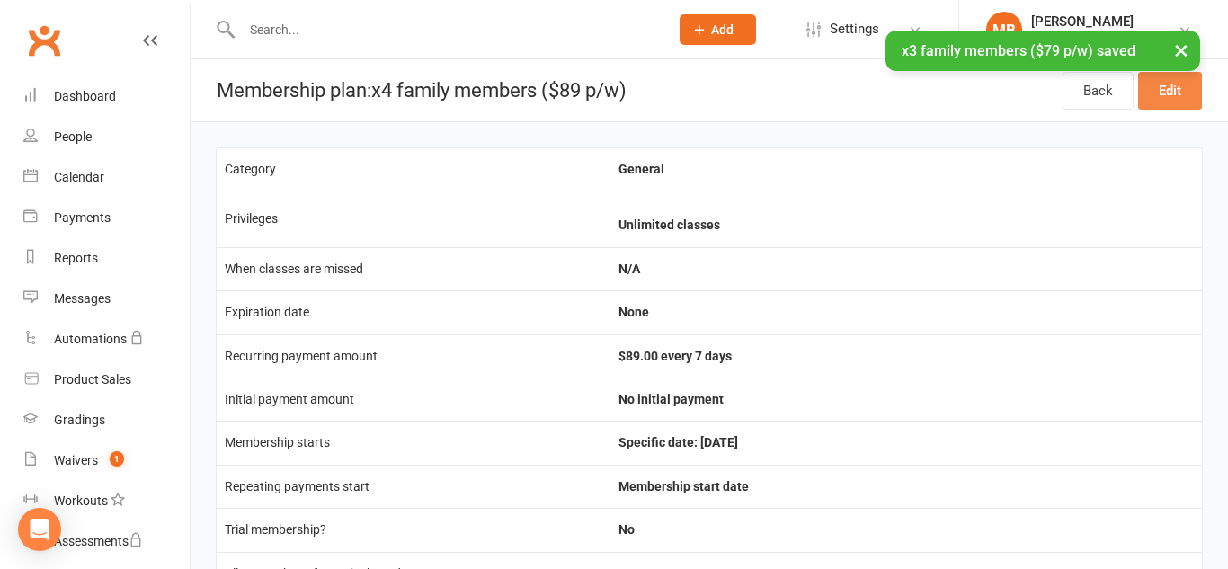
click at [1177, 90] on link "Edit" at bounding box center [1170, 91] width 64 height 38
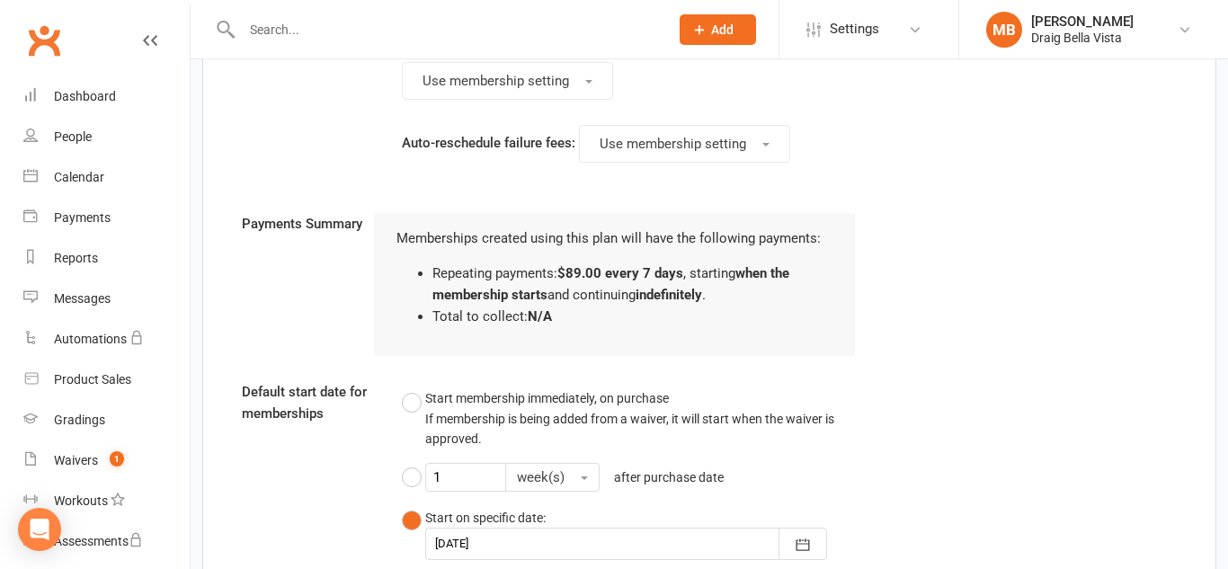
scroll to position [1986, 0]
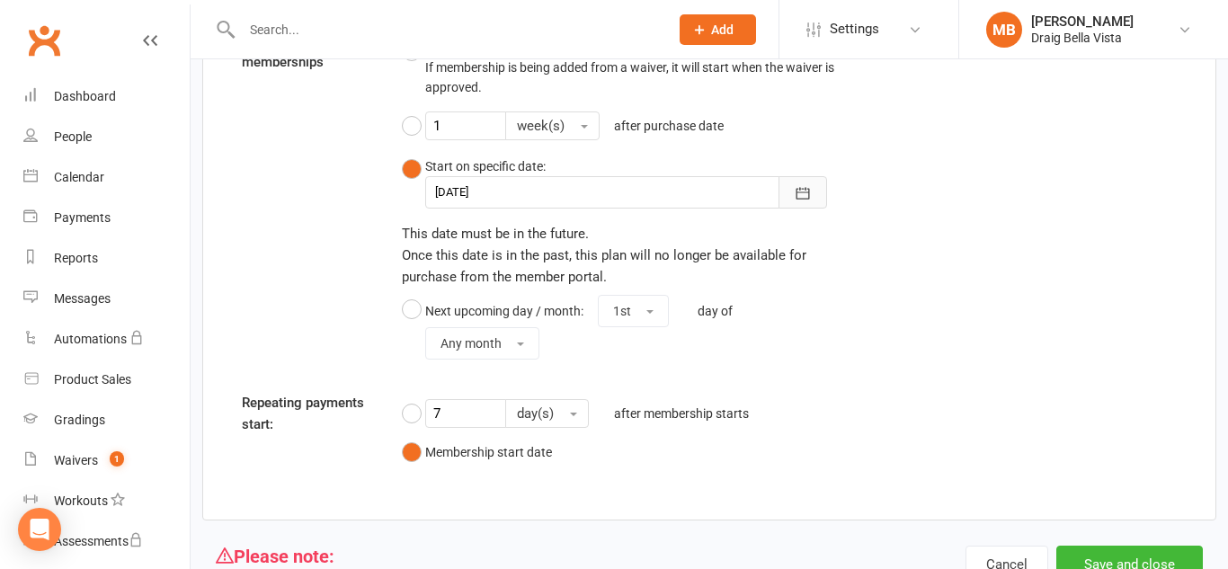
click at [805, 199] on icon "button" at bounding box center [802, 193] width 13 height 12
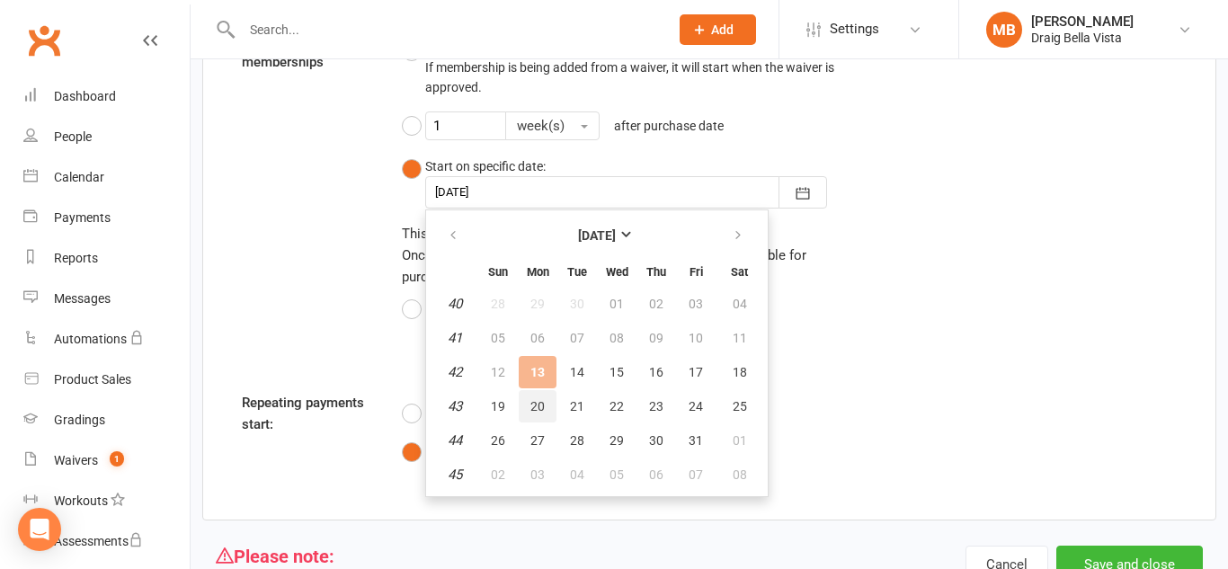
click at [541, 411] on span "20" at bounding box center [537, 406] width 14 height 14
type input "[DATE]"
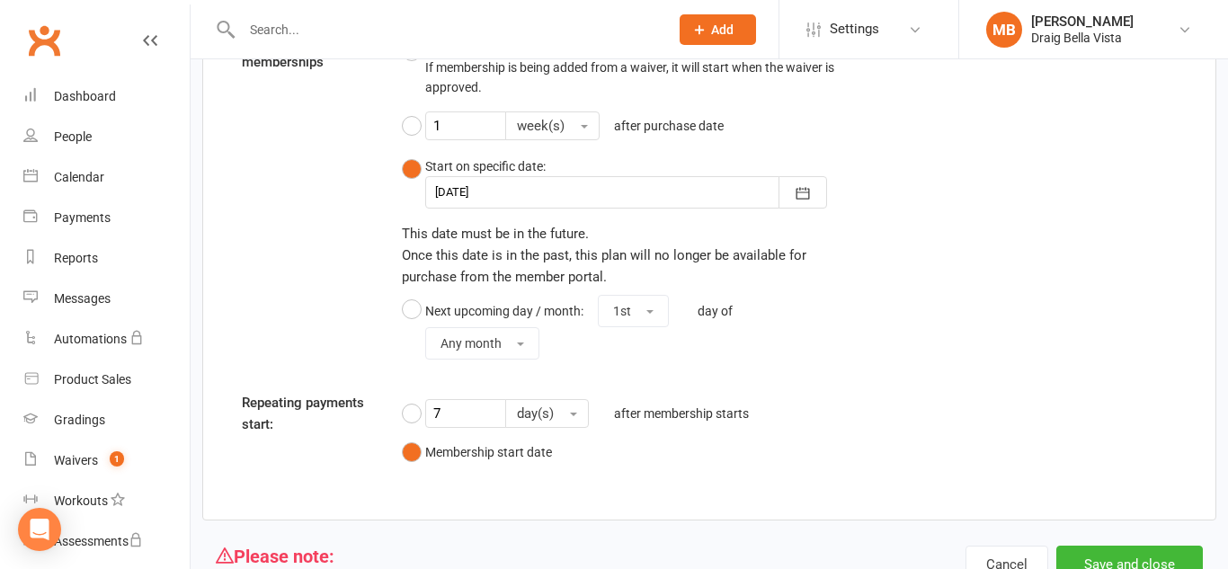
scroll to position [2070, 0]
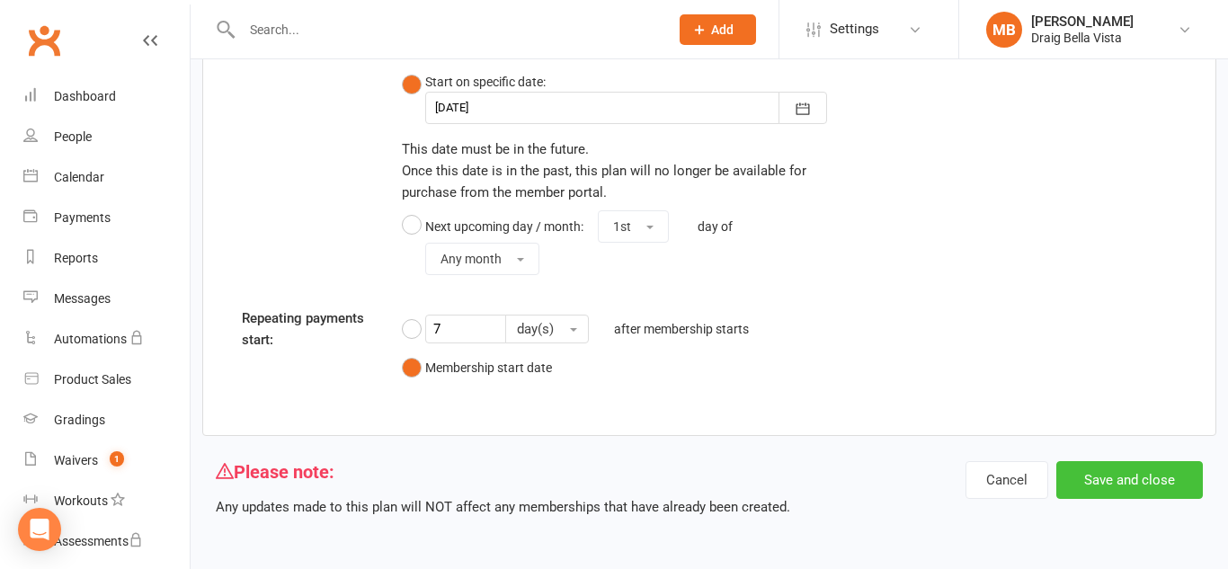
click at [1141, 477] on button "Save and close" at bounding box center [1129, 480] width 147 height 38
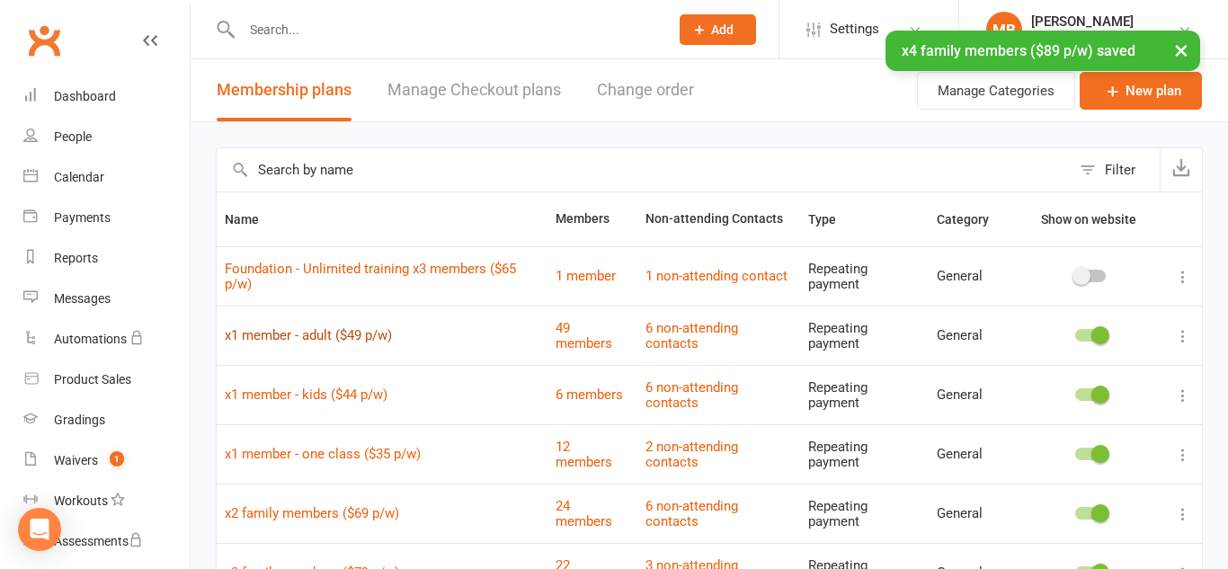
click at [378, 336] on link "x1 member - adult ($49 p/w)" at bounding box center [308, 335] width 167 height 16
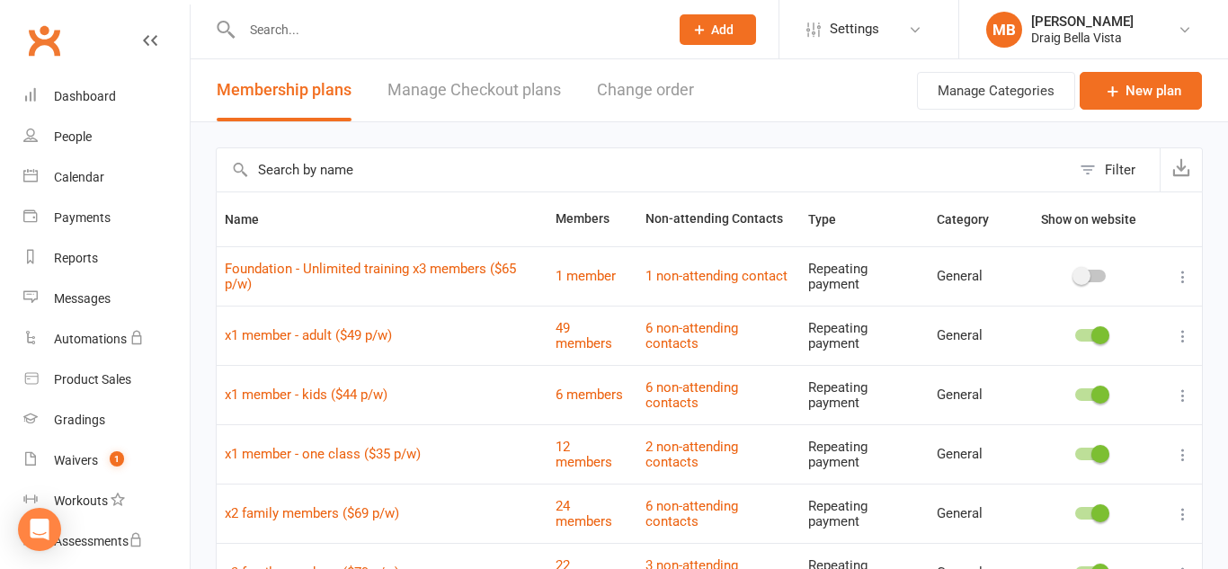
click at [363, 403] on td "x1 member - kids ($44 p/w)" at bounding box center [382, 394] width 331 height 59
click at [368, 400] on link "x1 member - kids ($44 p/w)" at bounding box center [306, 395] width 163 height 16
click at [374, 451] on link "x1 member - one class ($35 p/w)" at bounding box center [323, 454] width 196 height 16
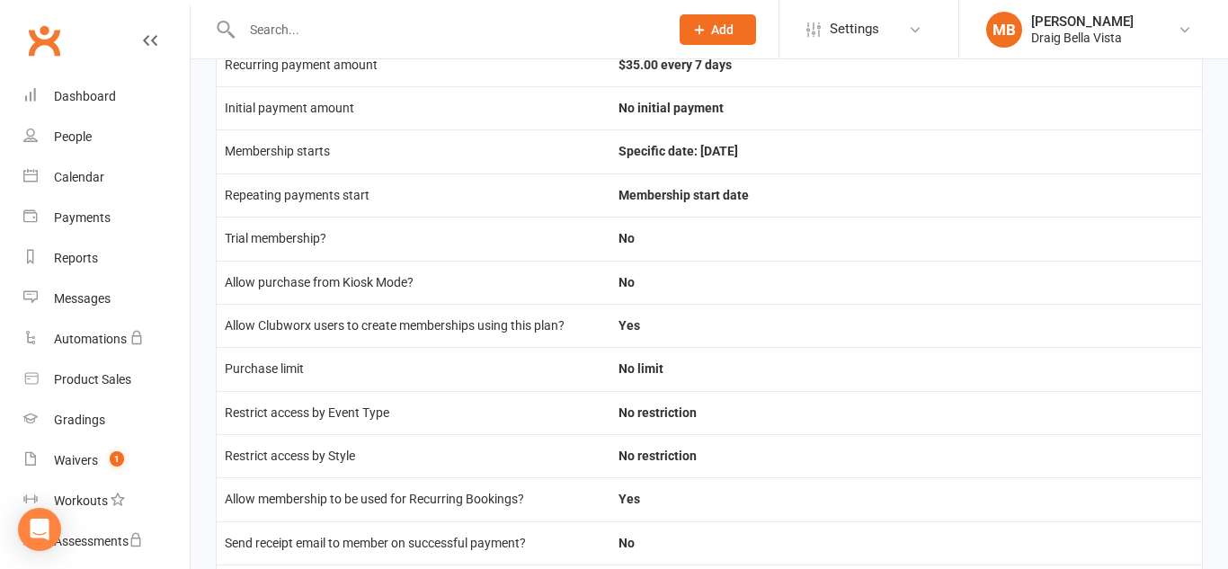
scroll to position [293, 0]
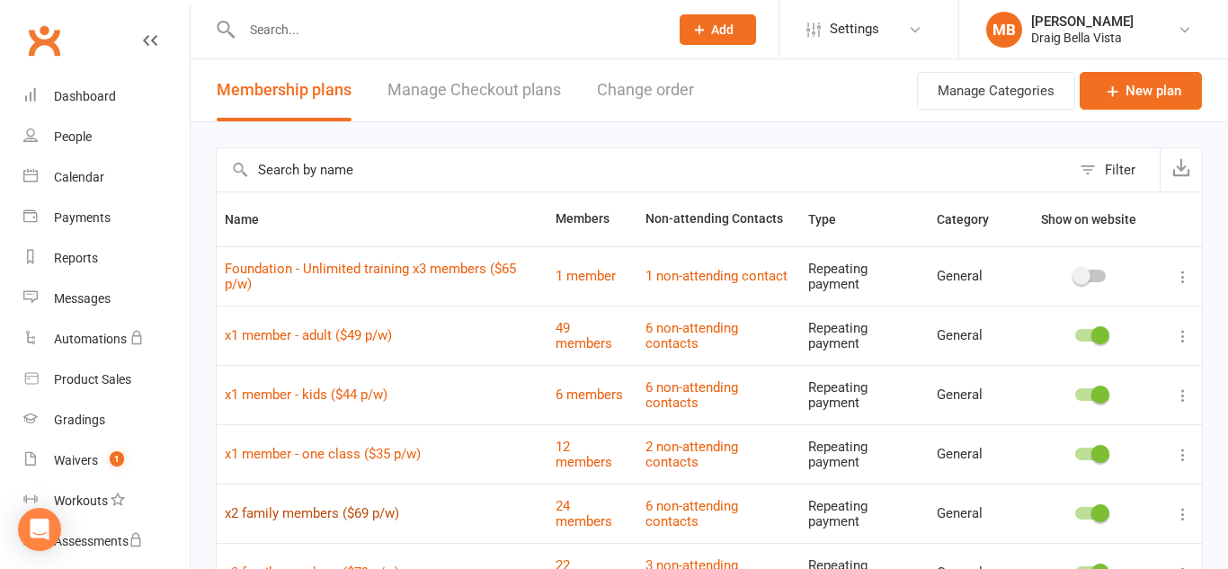
click at [361, 510] on link "x2 family members ($69 p/w)" at bounding box center [312, 513] width 174 height 16
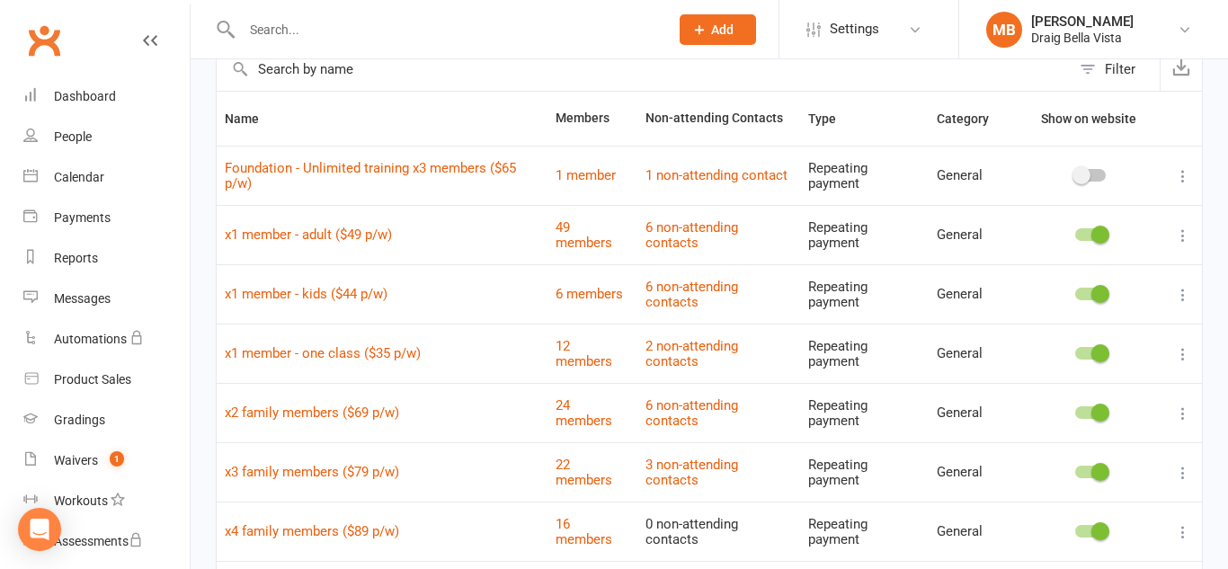
scroll to position [103, 0]
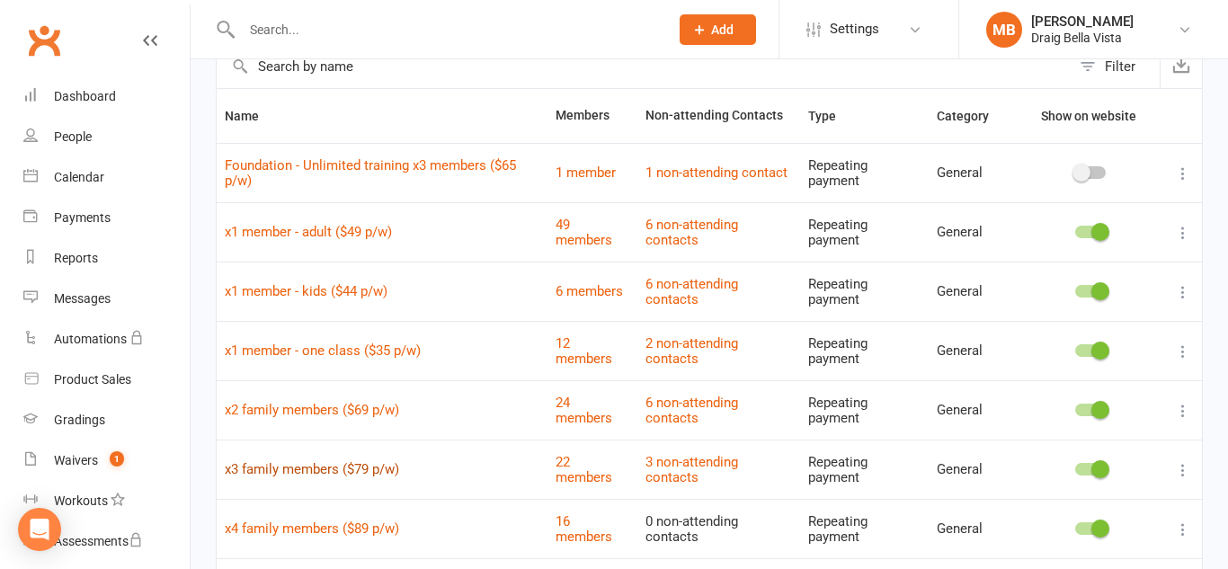
click at [347, 476] on link "x3 family members ($79 p/w)" at bounding box center [312, 469] width 174 height 16
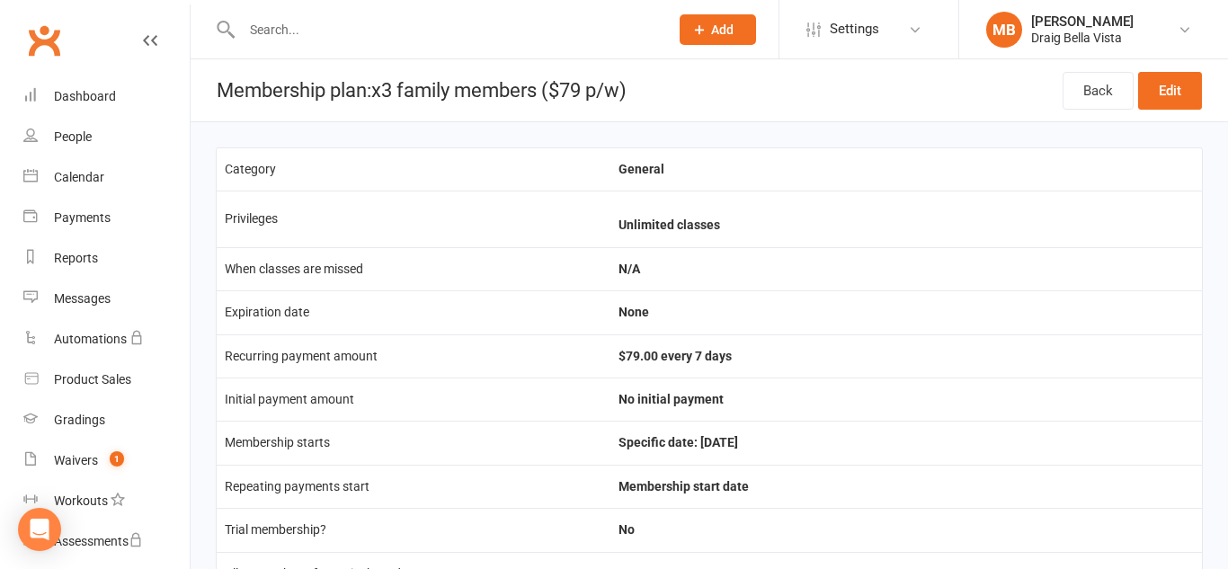
scroll to position [37, 0]
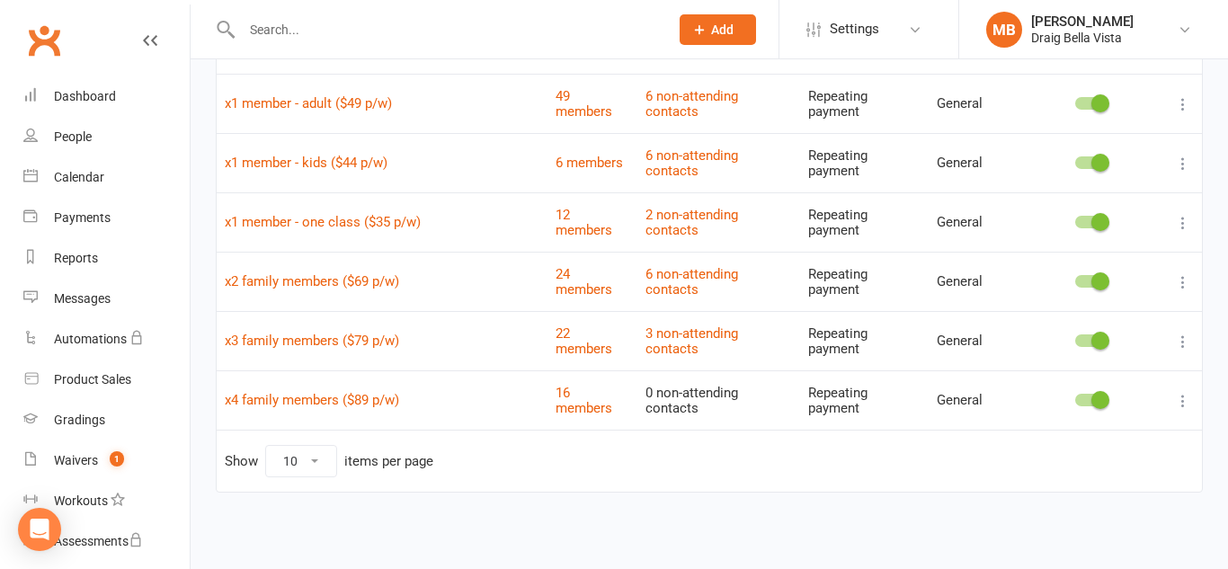
scroll to position [231, 0]
click at [358, 334] on link "x3 family members ($79 p/w)" at bounding box center [312, 342] width 174 height 16
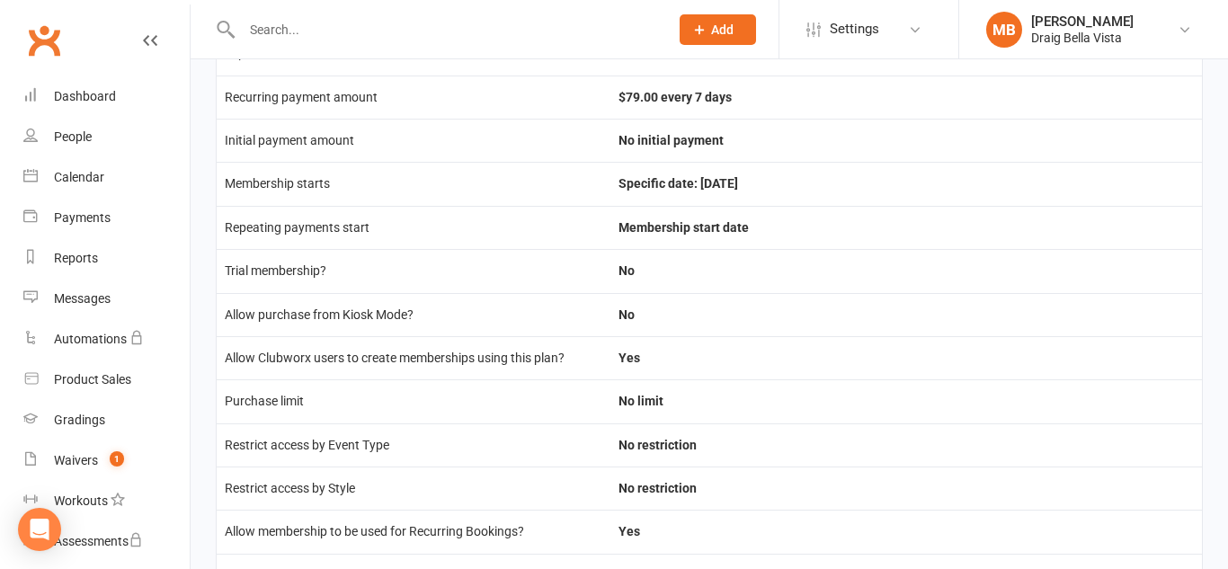
scroll to position [260, 0]
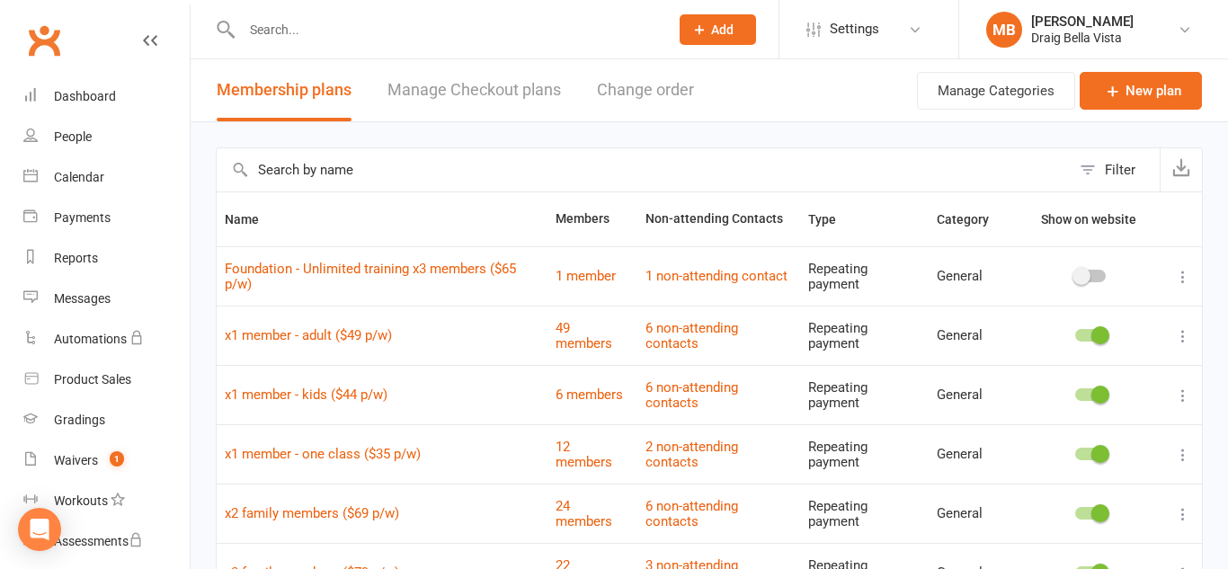
scroll to position [232, 0]
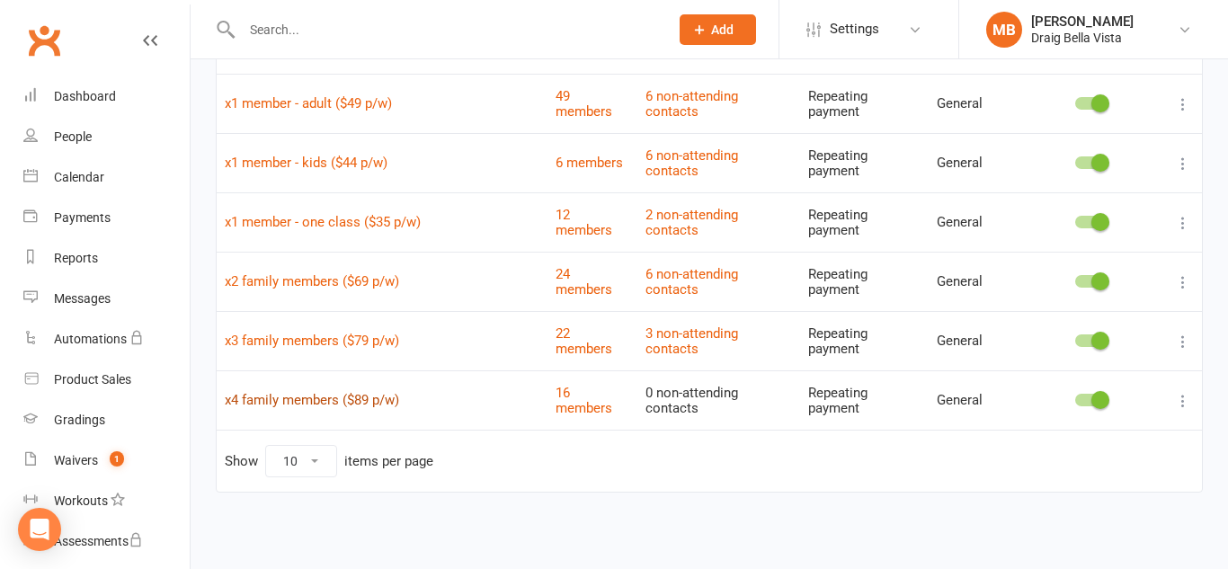
click at [344, 405] on link "x4 family members ($89 p/w)" at bounding box center [312, 400] width 174 height 16
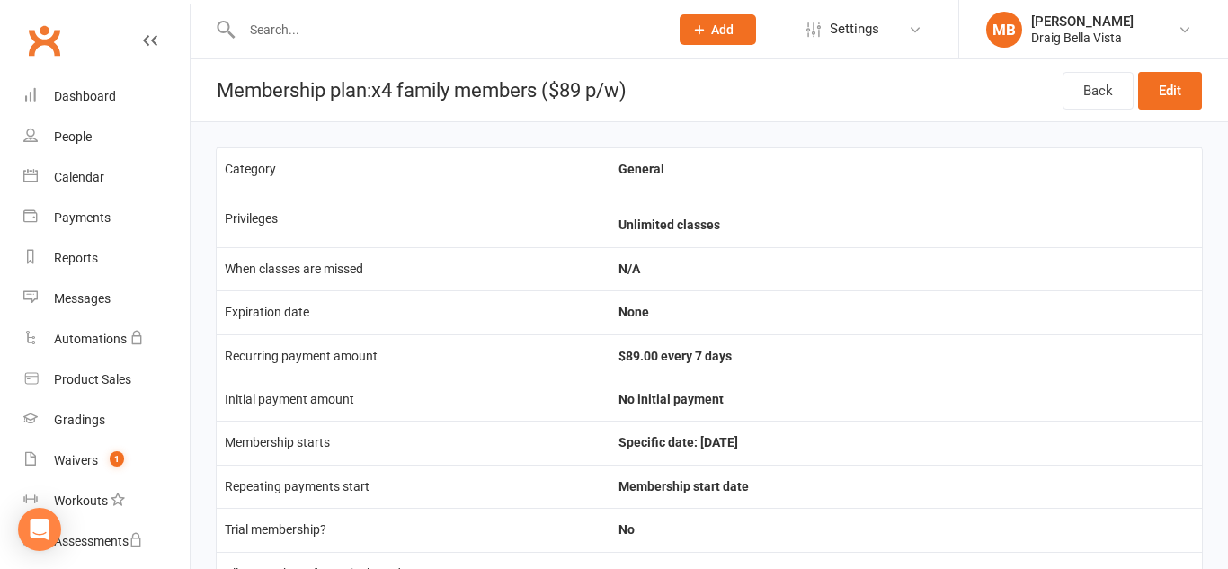
scroll to position [4, 0]
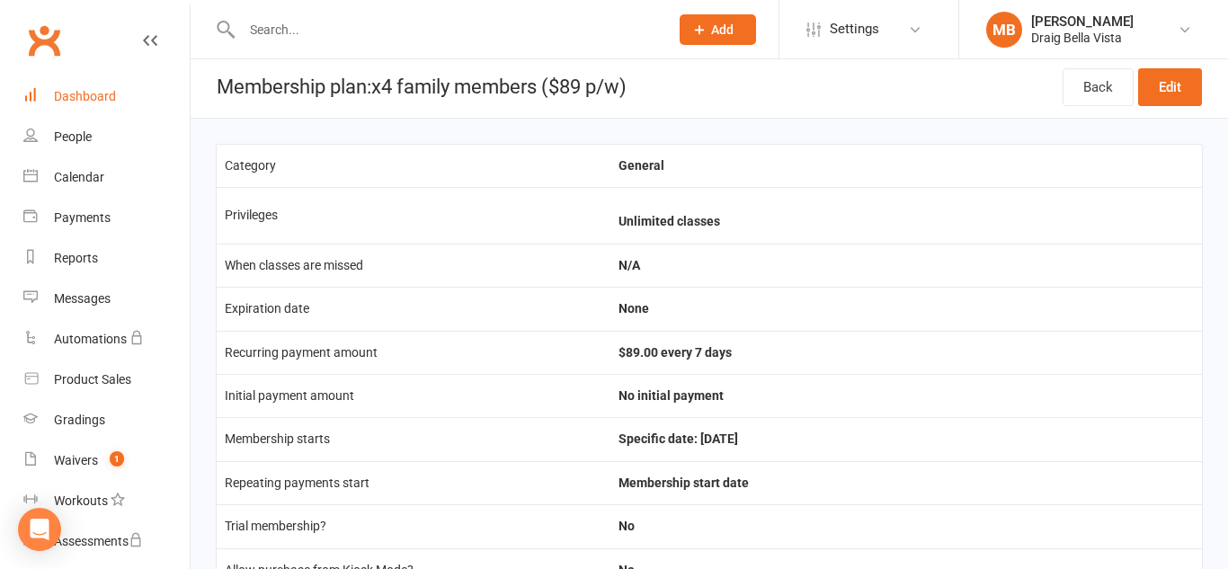
click at [102, 93] on div "Dashboard" at bounding box center [85, 96] width 62 height 14
